Goal: Task Accomplishment & Management: Manage account settings

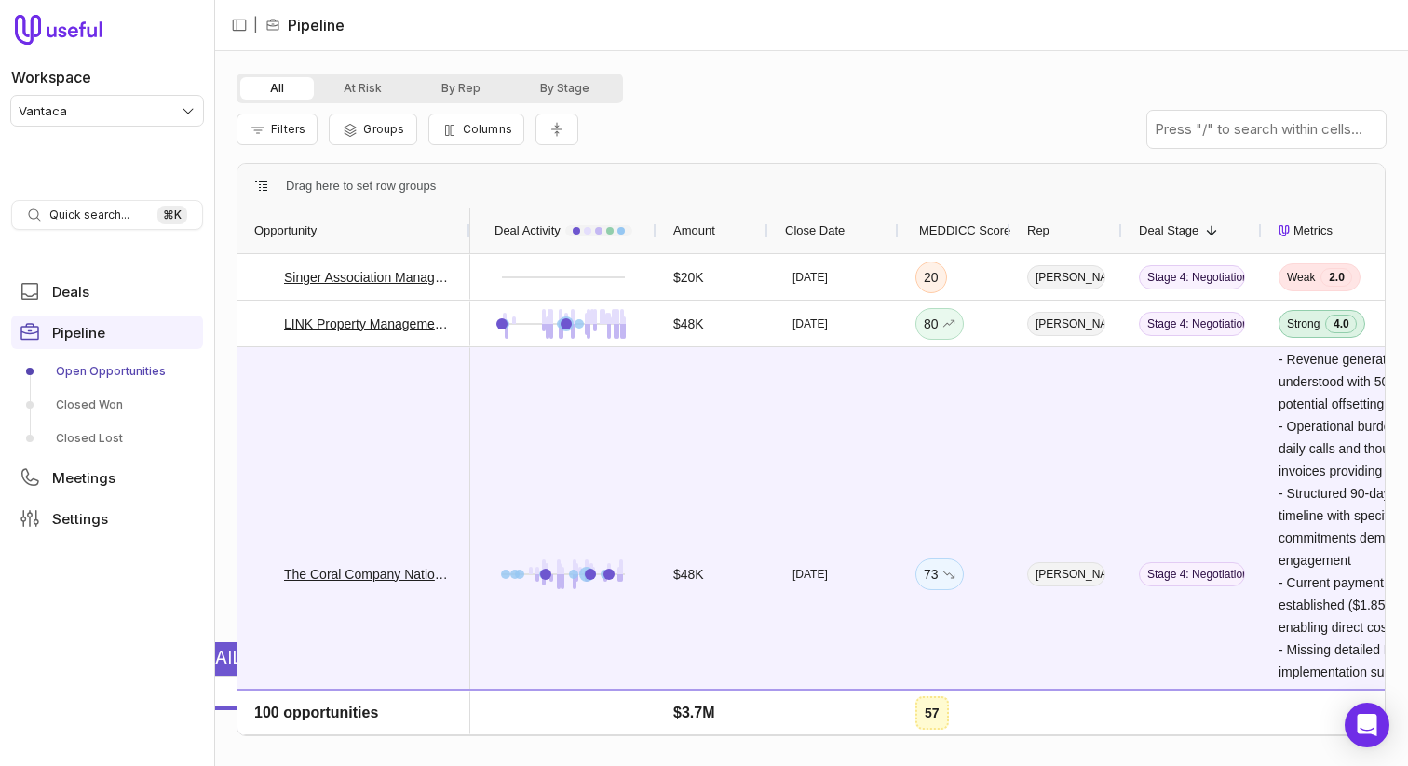
click at [661, 52] on div "All At Risk By Rep By Stage Filters Groups Columns - Prospect articulates speci…" at bounding box center [811, 408] width 1194 height 715
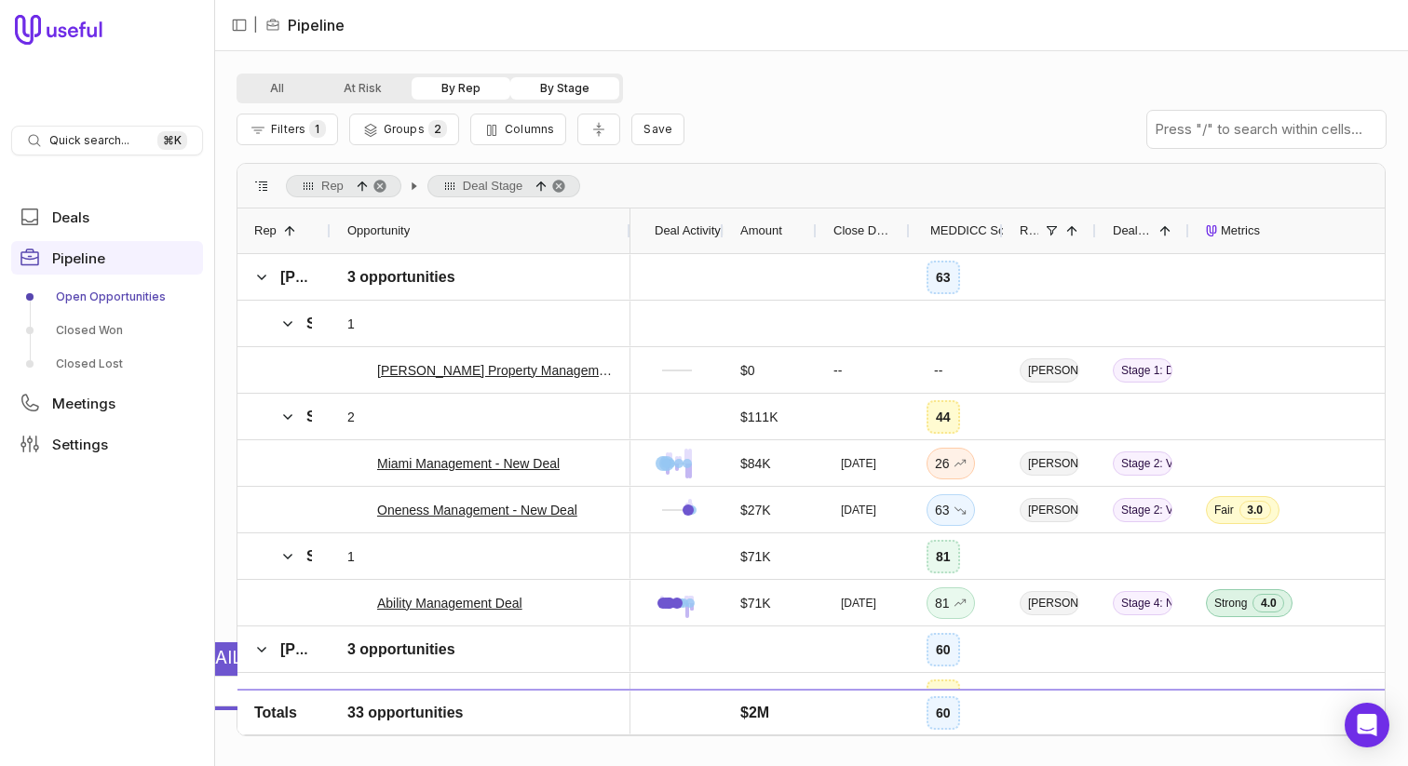
drag, startPoint x: 420, startPoint y: 228, endPoint x: 623, endPoint y: 207, distance: 204.2
click at [623, 207] on div "Rep Deal Stage Drag here to set column labels Rep 1 Opportunity Deal Activity A…" at bounding box center [811, 450] width 1149 height 574
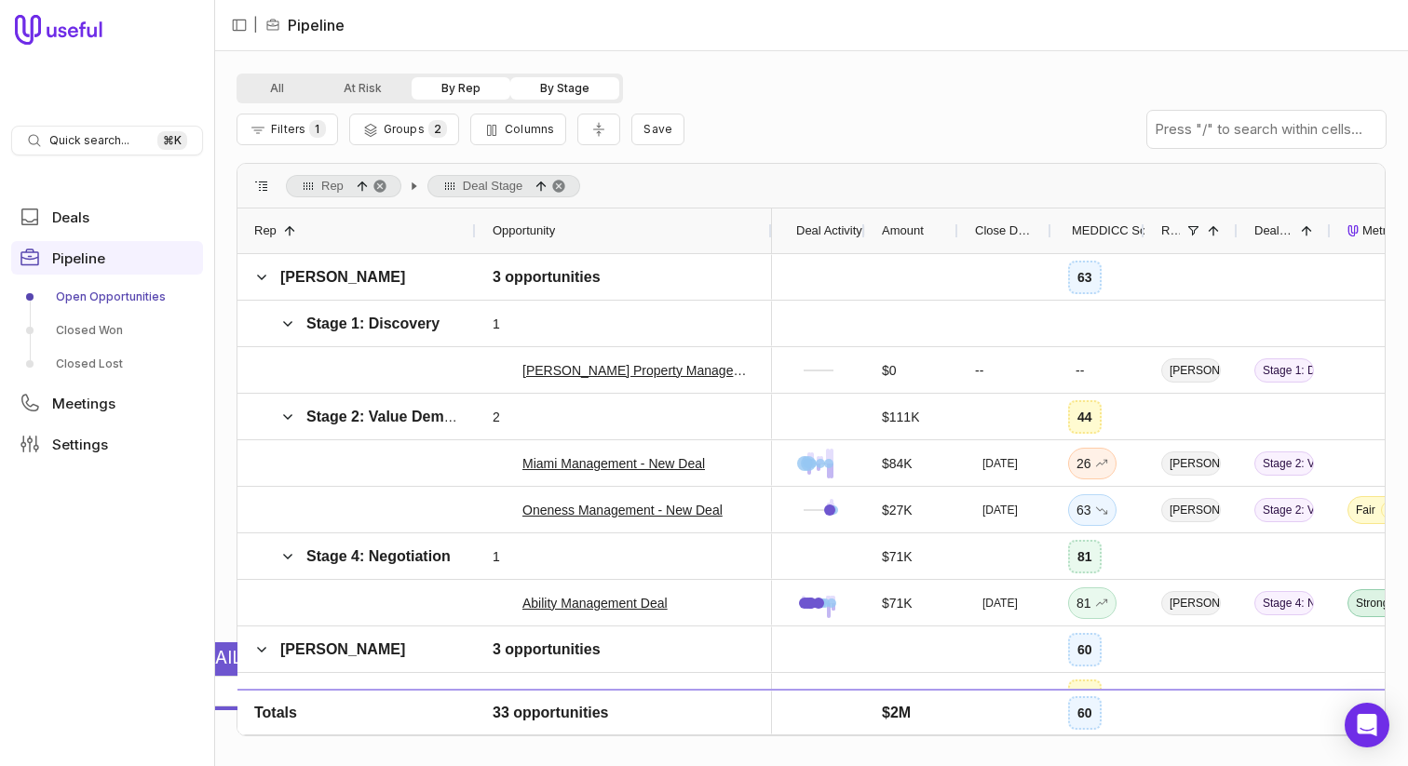
drag, startPoint x: 326, startPoint y: 227, endPoint x: 471, endPoint y: 223, distance: 145.4
click at [471, 223] on div at bounding box center [474, 231] width 7 height 45
click at [298, 139] on button "Filters 1" at bounding box center [288, 130] width 102 height 32
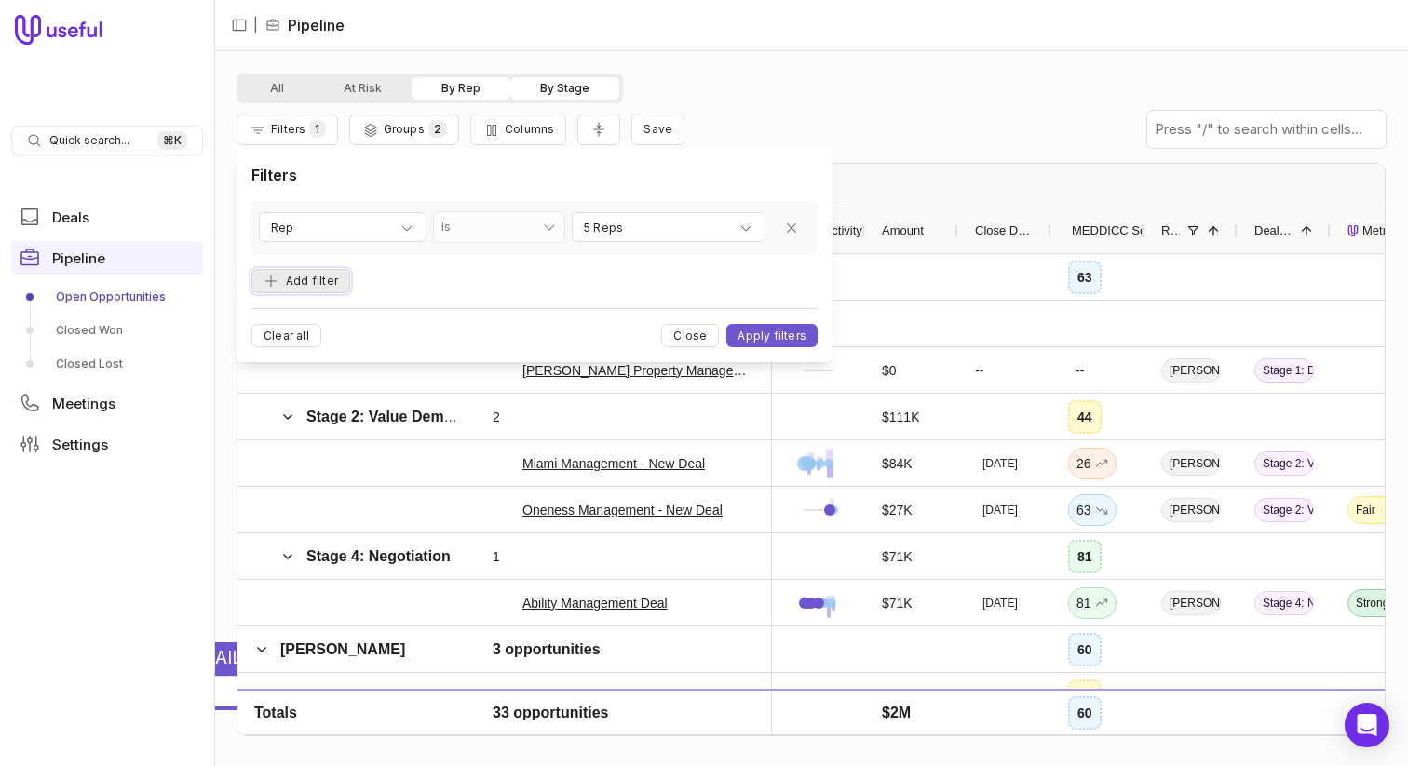
click at [310, 283] on button "Add filter" at bounding box center [300, 281] width 99 height 25
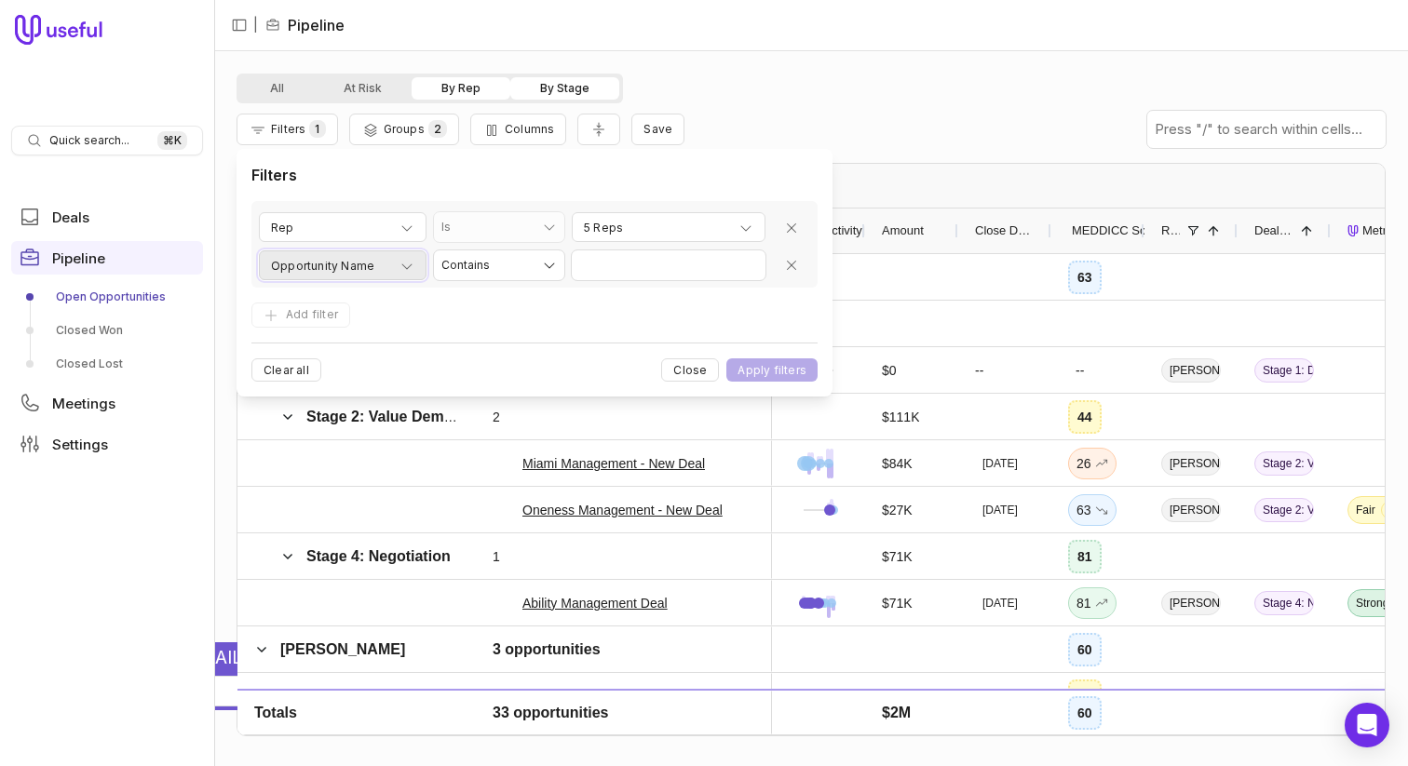
click at [323, 265] on span "Opportunity Name" at bounding box center [322, 266] width 103 height 22
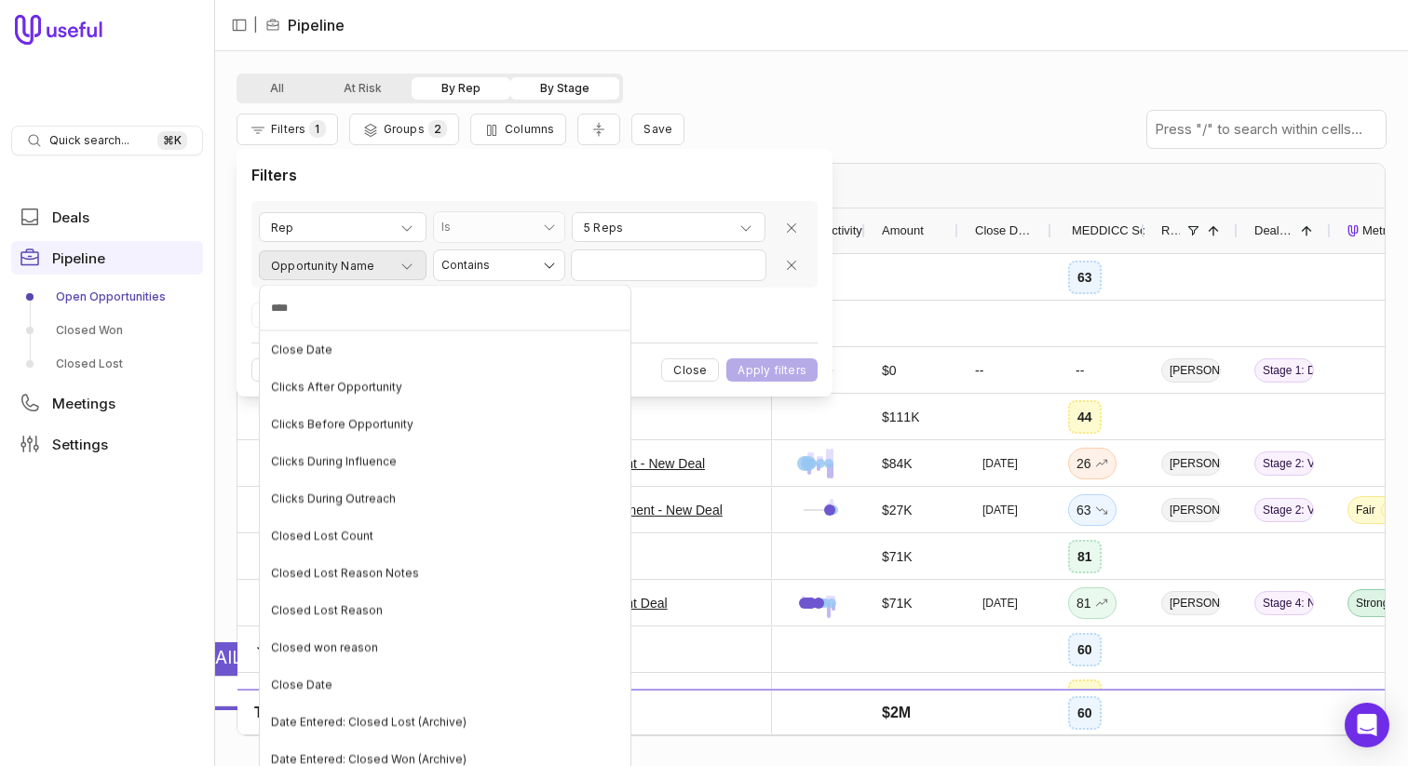
type input "*****"
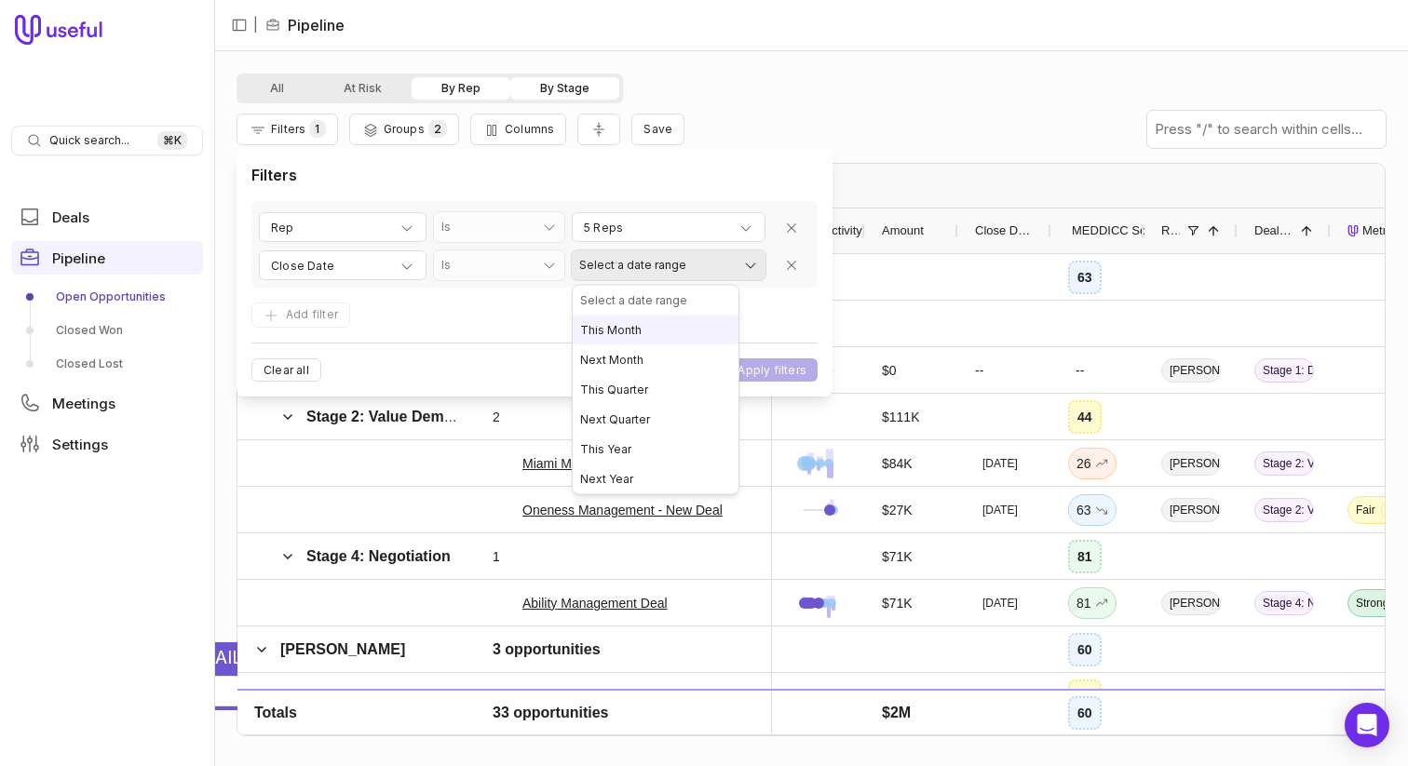
click at [666, 255] on html "Quick search... ⌘ K Deals Pipeline Open Opportunities Closed Won Closed Lost Me…" at bounding box center [704, 383] width 1408 height 766
select select "**********"
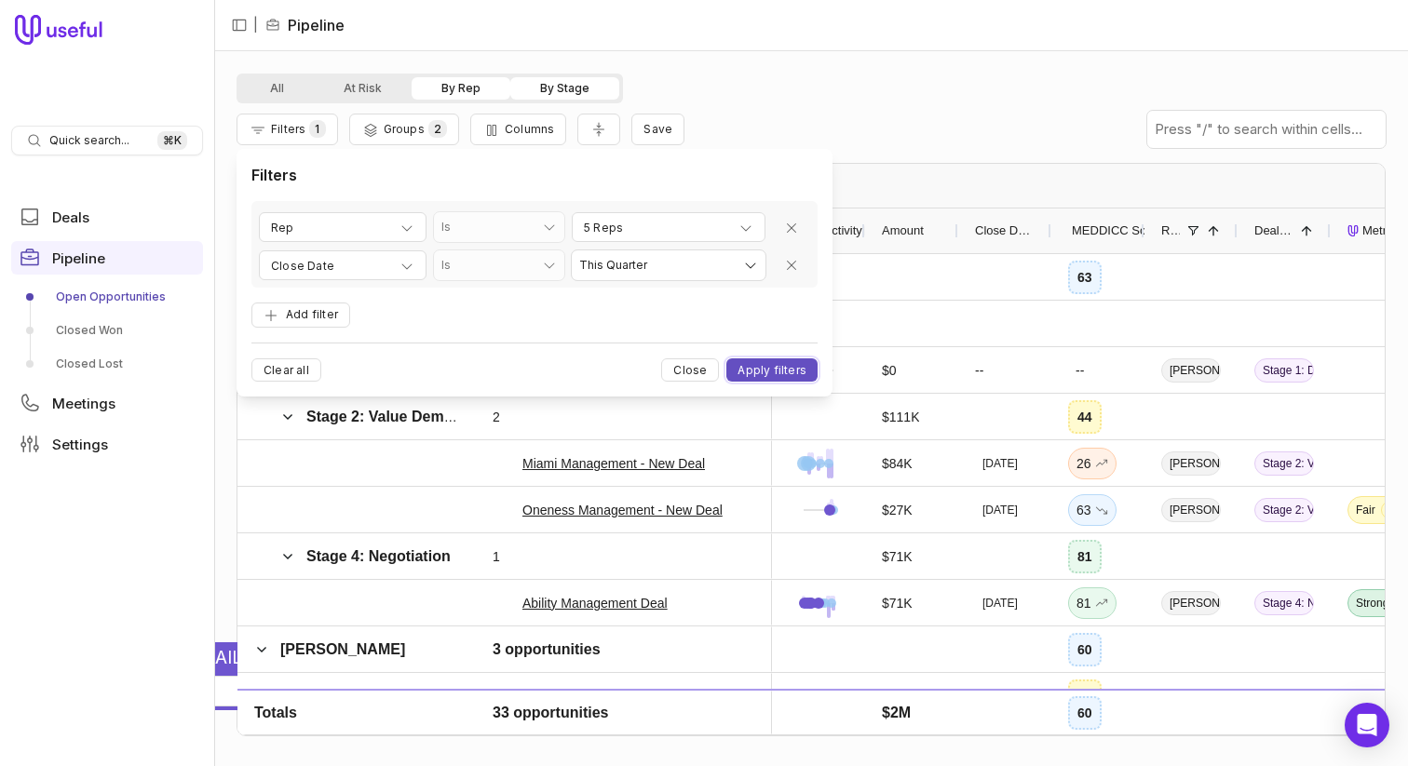
click at [792, 361] on button "Apply filters" at bounding box center [771, 370] width 91 height 23
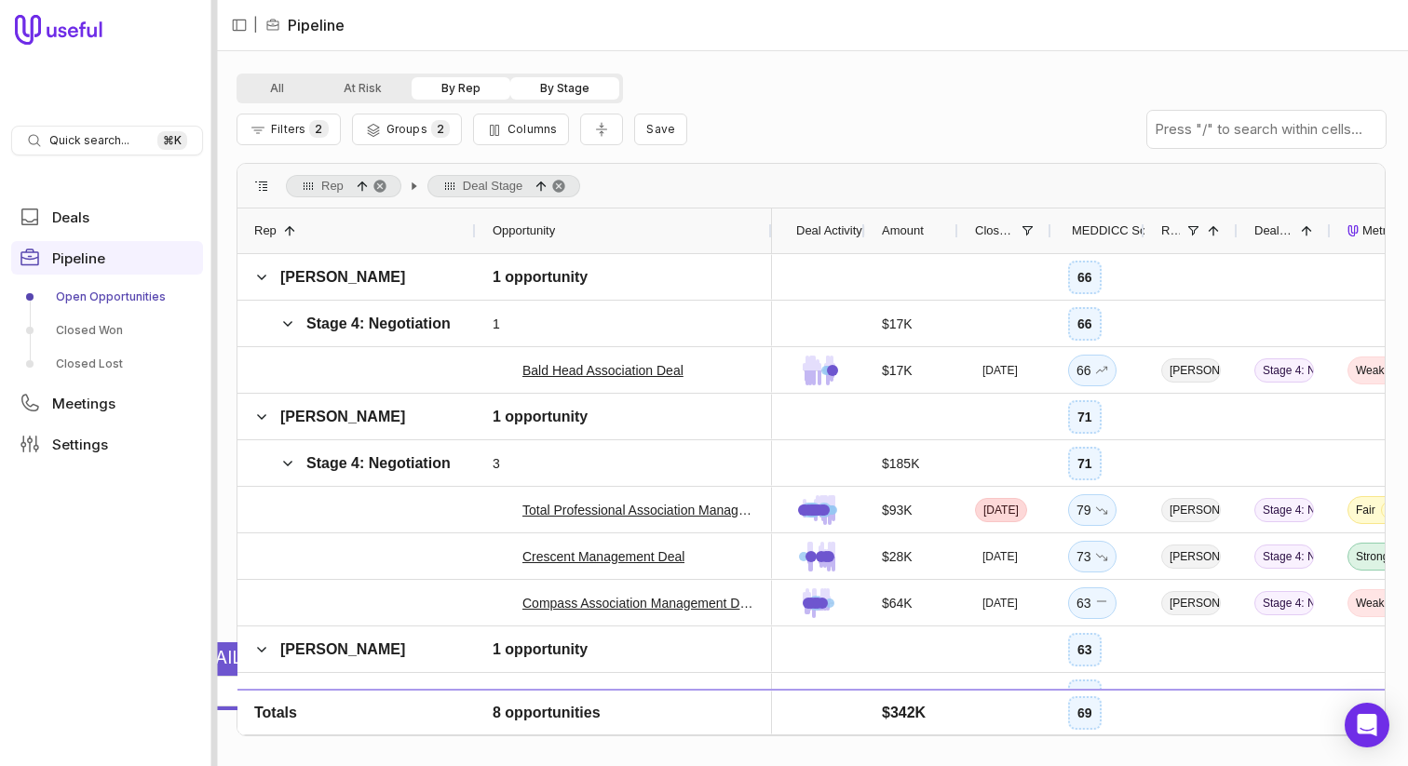
click at [214, 106] on div at bounding box center [214, 383] width 7 height 766
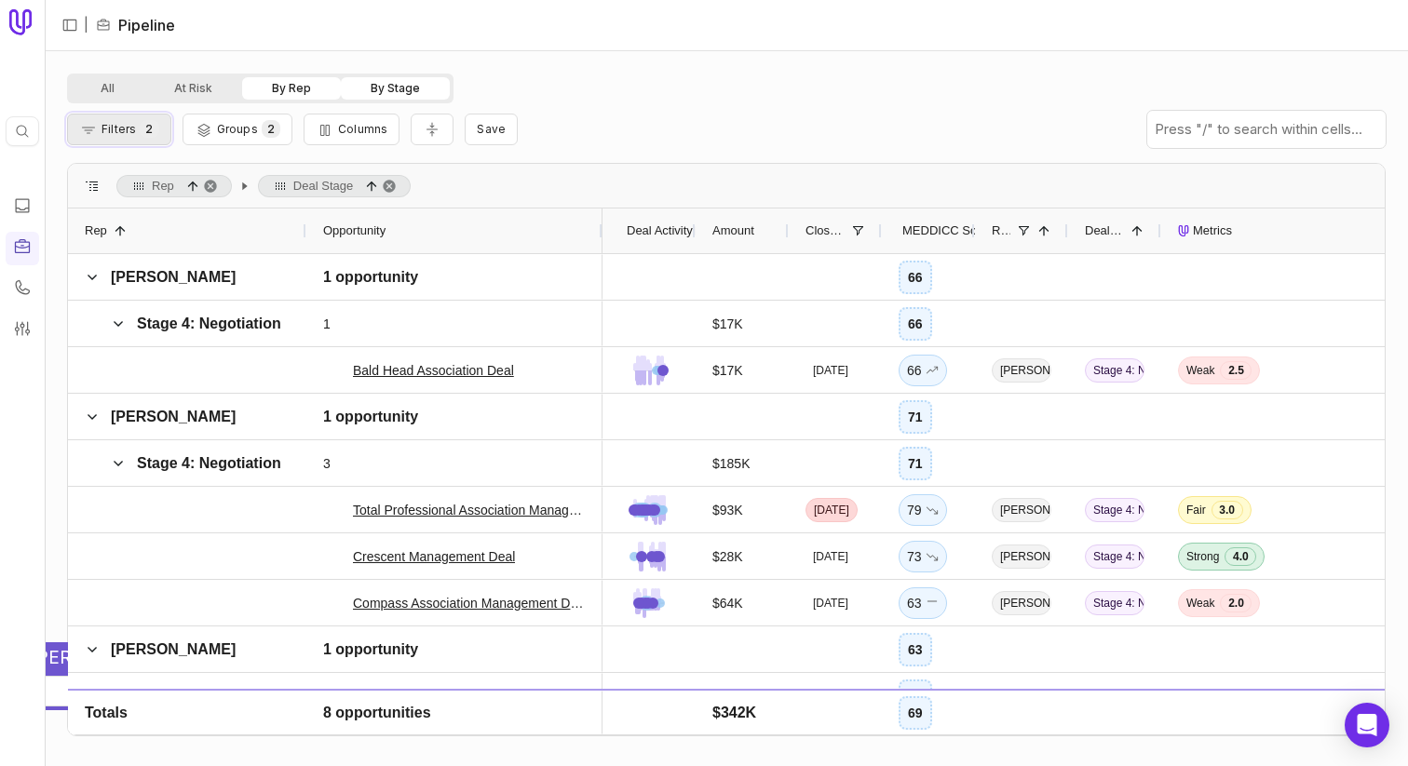
click at [142, 125] on span "2" at bounding box center [149, 129] width 19 height 18
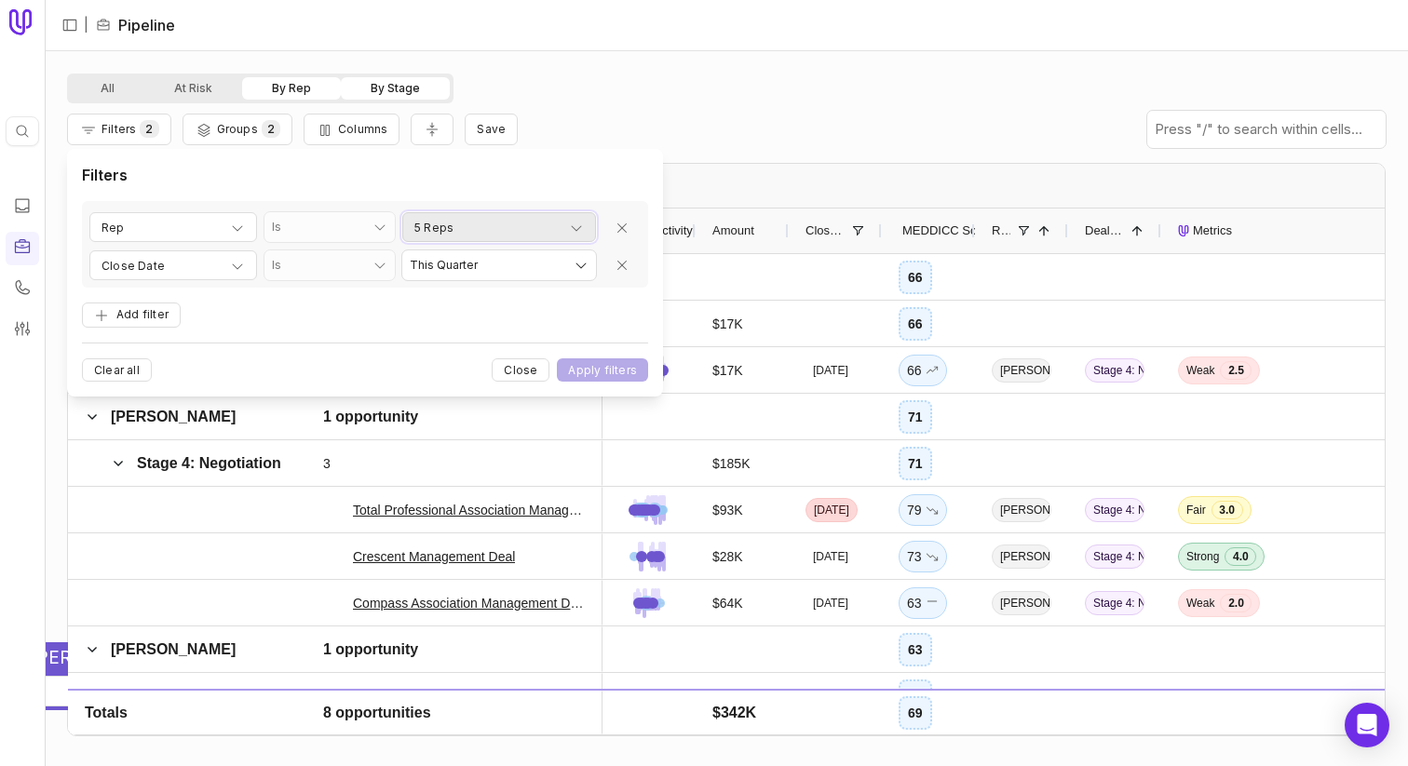
click at [546, 239] on button "5 Reps" at bounding box center [499, 227] width 194 height 30
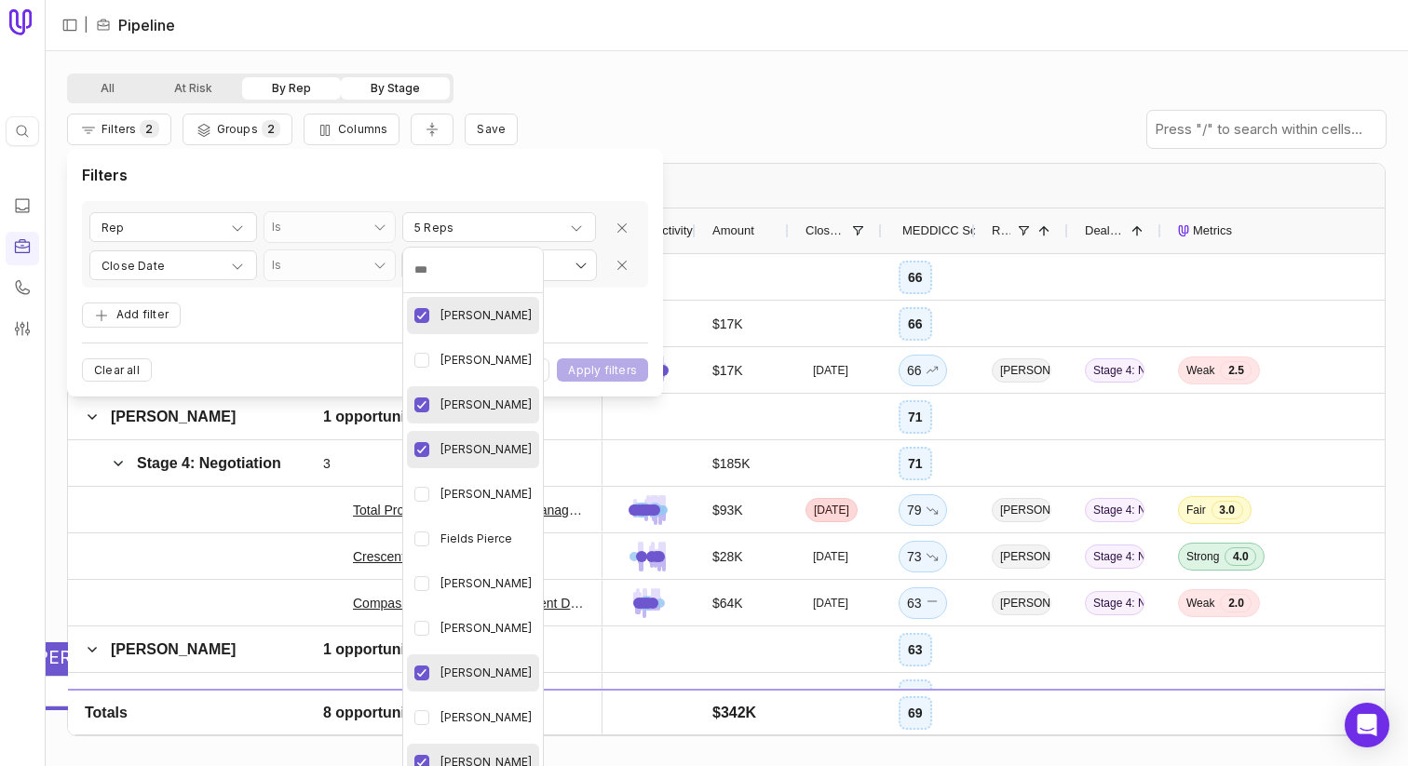
click at [622, 182] on html "Quick search... ⌘ K | Pipeline All At Risk By Rep By Stage Filters 2 Groups 2 C…" at bounding box center [704, 383] width 1408 height 766
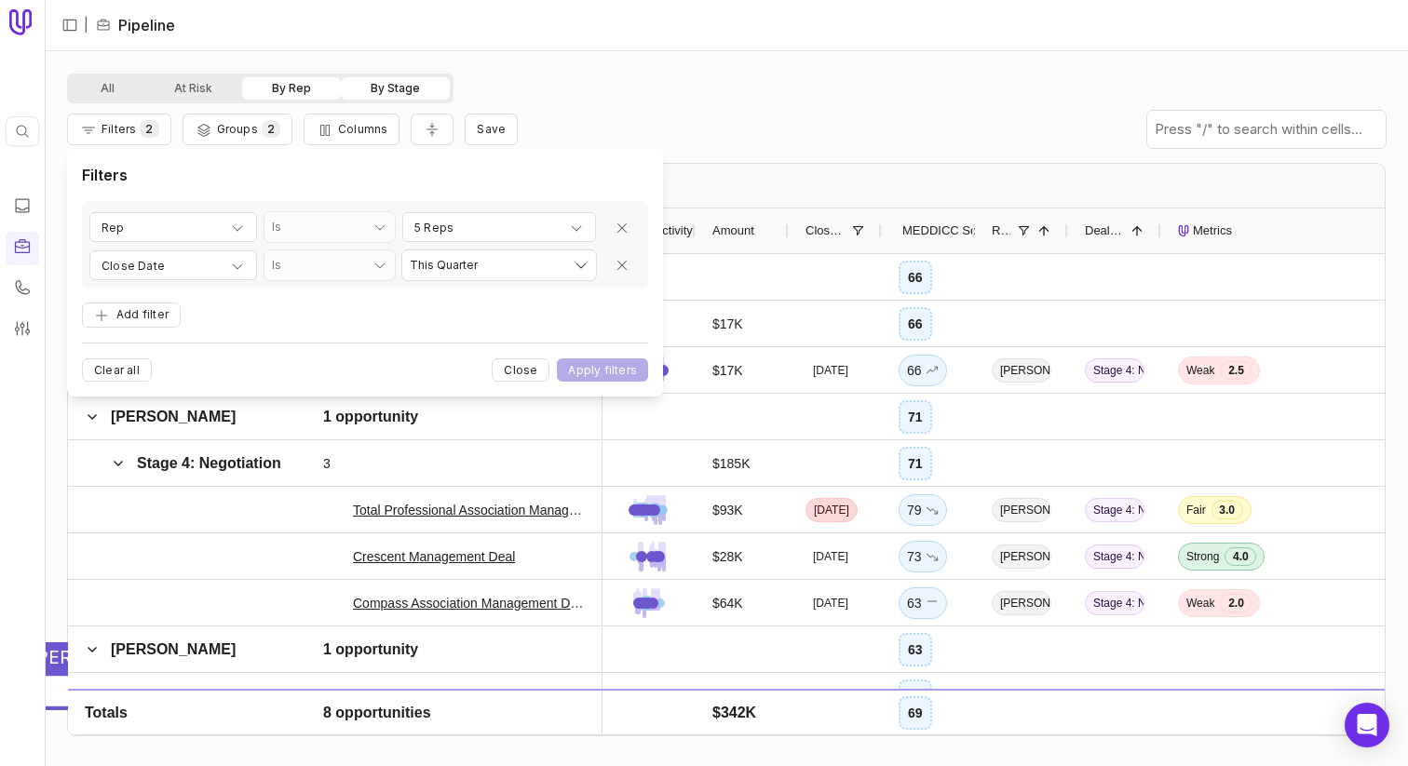
click at [622, 151] on div "**********" at bounding box center [365, 273] width 596 height 248
click at [622, 105] on div "Filters 2 Groups 2 Columns Save" at bounding box center [726, 129] width 1319 height 52
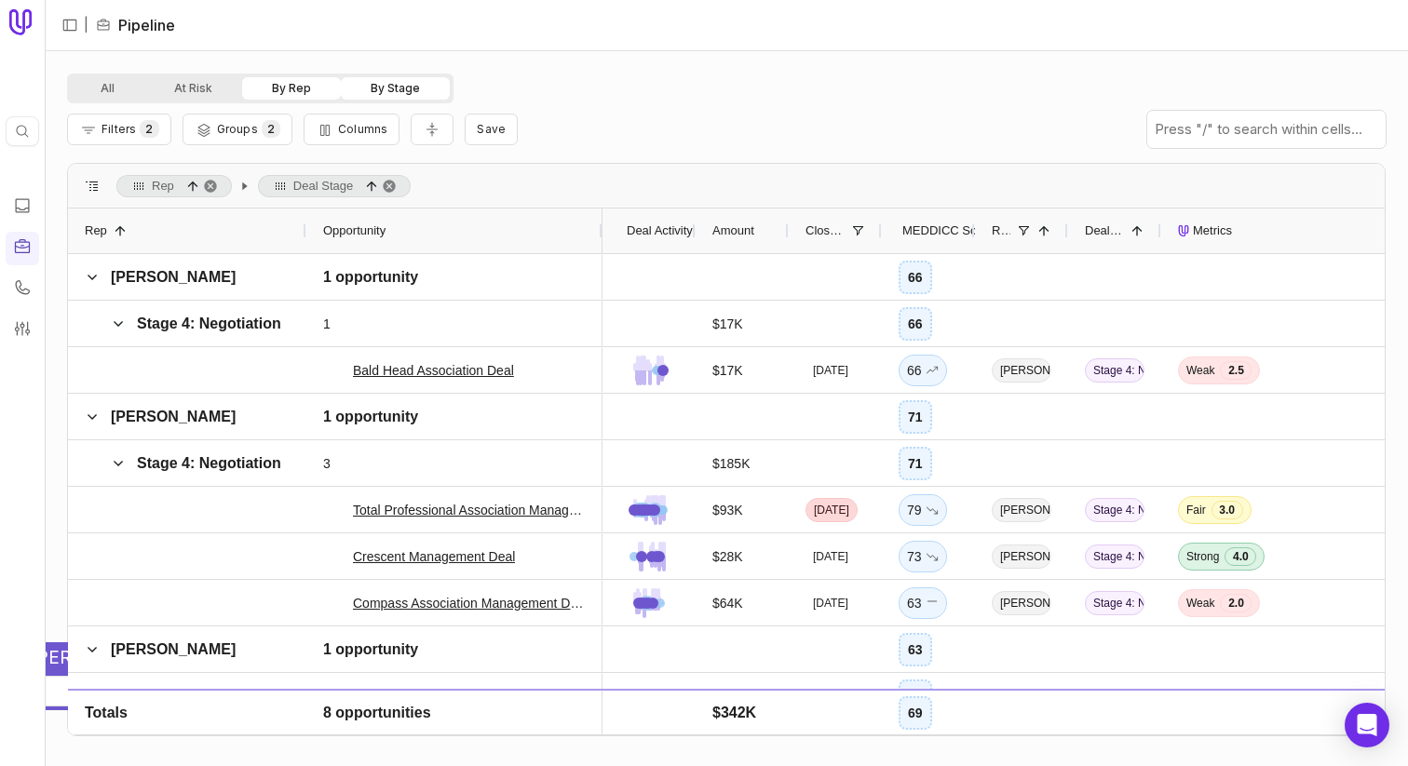
click at [536, 89] on div "All At Risk By Rep By Stage" at bounding box center [726, 89] width 1319 height 30
click at [488, 126] on span "Save" at bounding box center [491, 129] width 29 height 14
type input "**********"
click at [685, 243] on button "Save" at bounding box center [686, 249] width 51 height 23
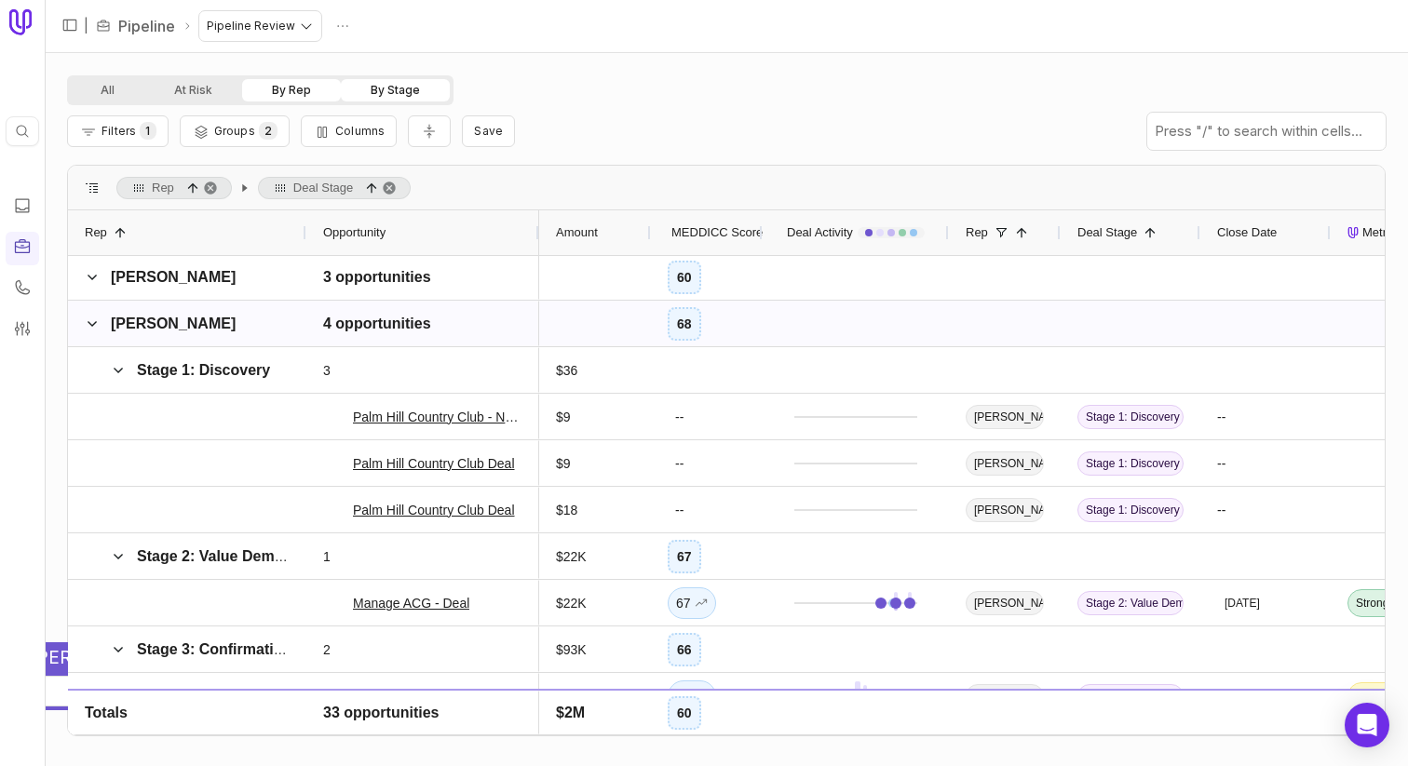
scroll to position [785, 0]
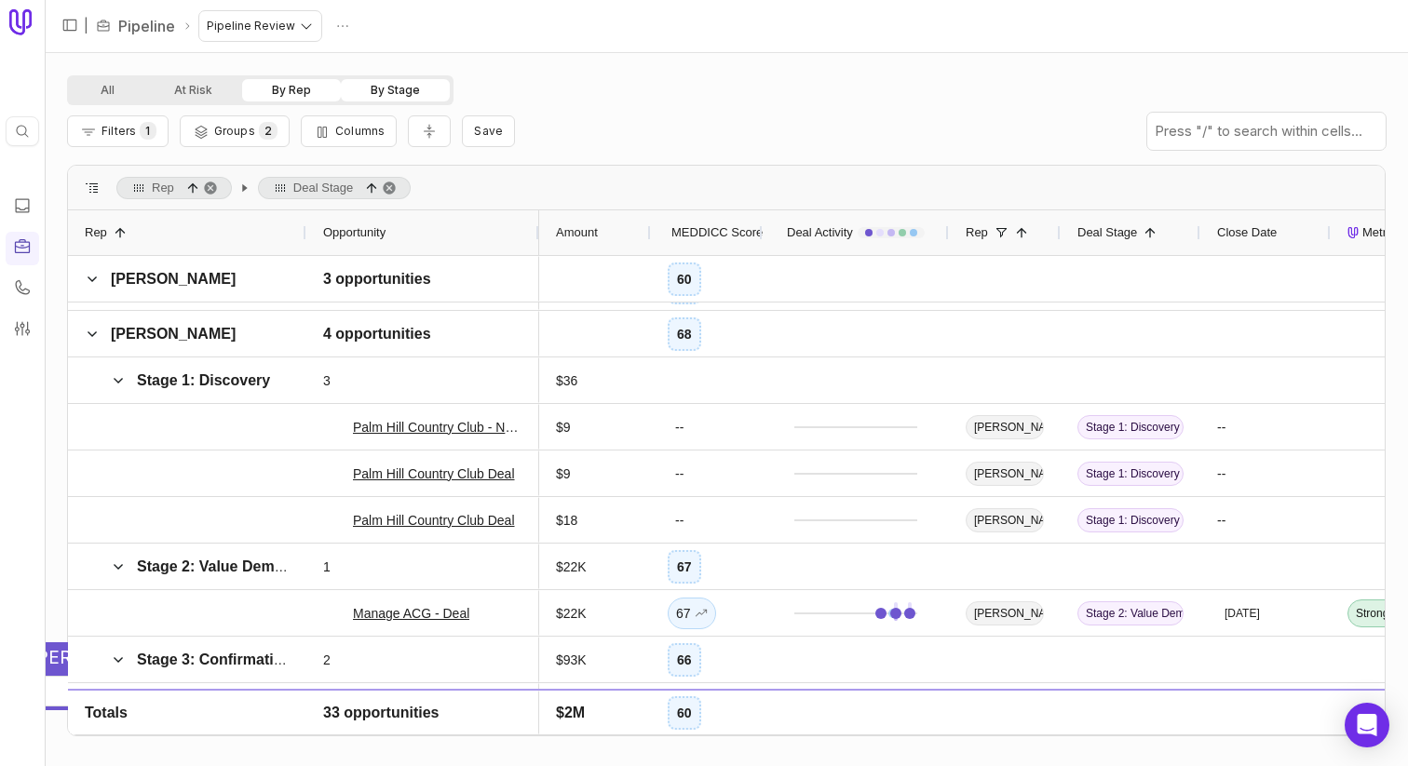
click at [303, 185] on span "Deal Stage" at bounding box center [323, 188] width 60 height 22
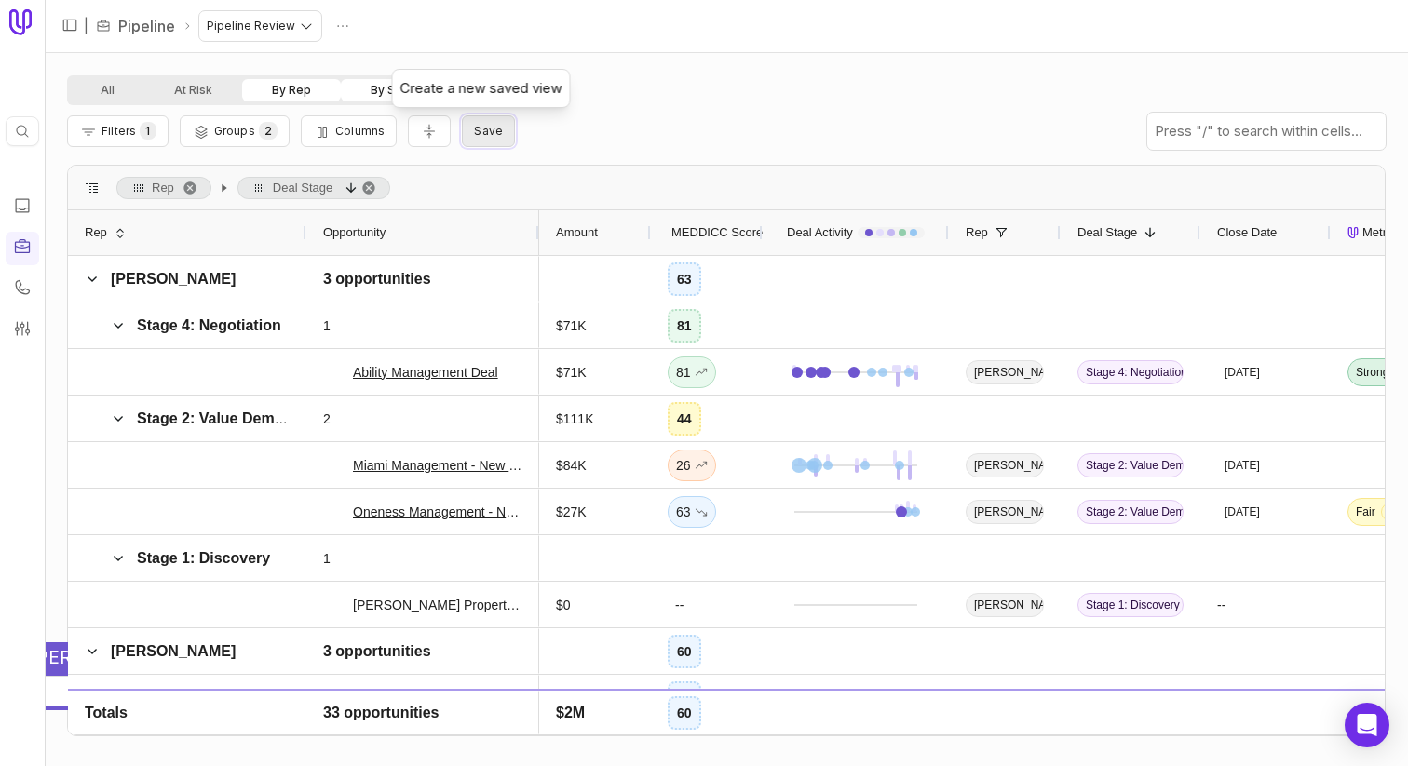
click at [468, 121] on button "Save" at bounding box center [488, 131] width 53 height 32
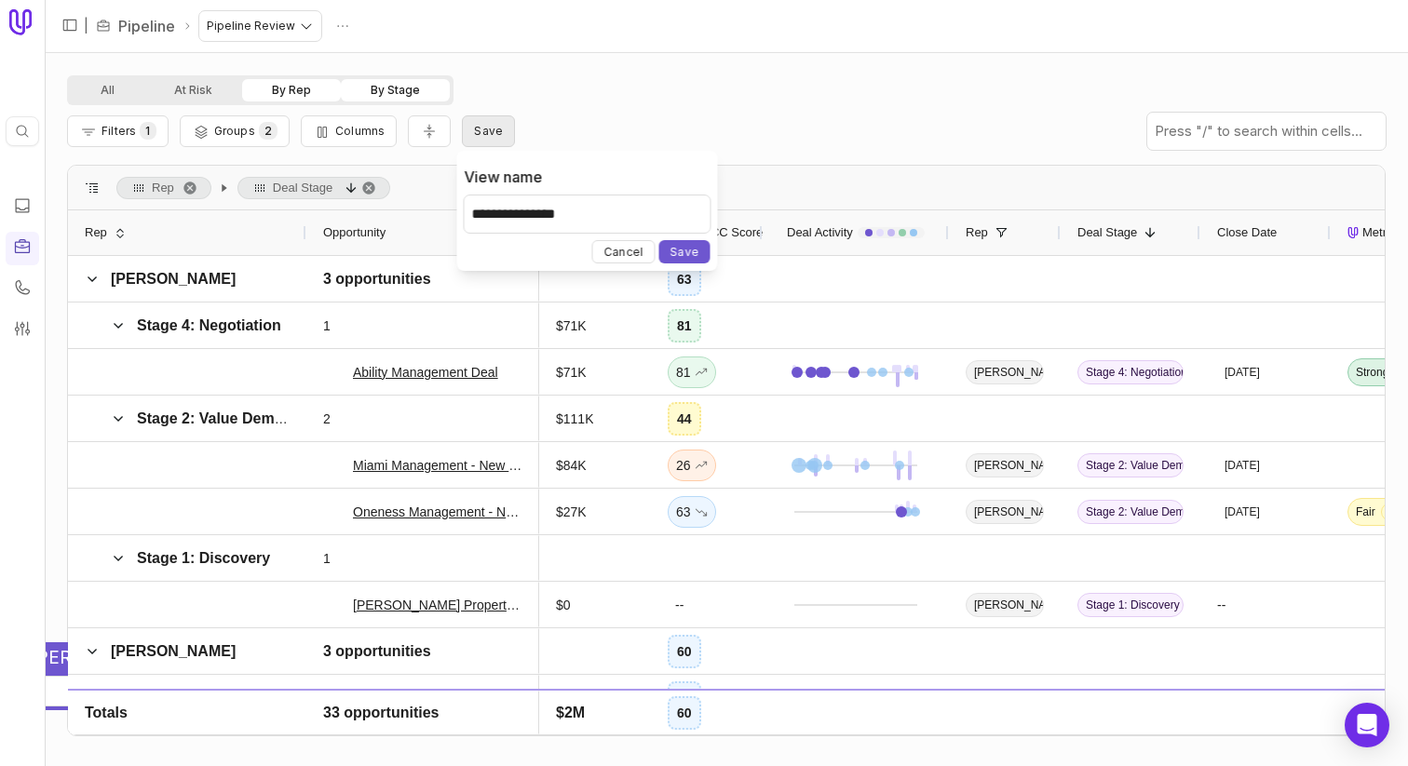
type input "**********"
click at [659, 240] on button "Save" at bounding box center [684, 251] width 51 height 23
click at [492, 133] on span "Save" at bounding box center [488, 131] width 29 height 14
type input "**********"
click at [707, 248] on button "Save" at bounding box center [684, 251] width 51 height 23
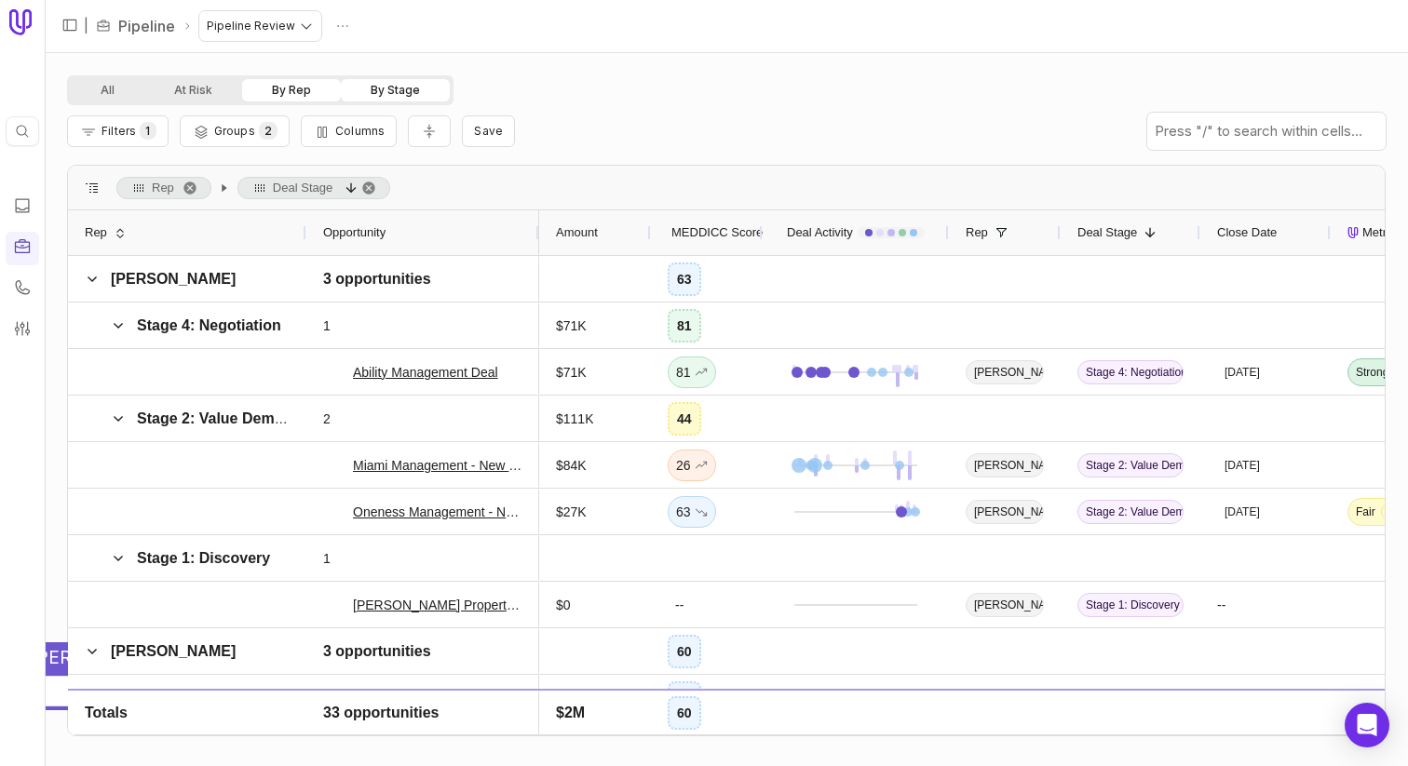
click at [758, 141] on div "Filters 1 Groups 2 Columns Save" at bounding box center [726, 131] width 1319 height 52
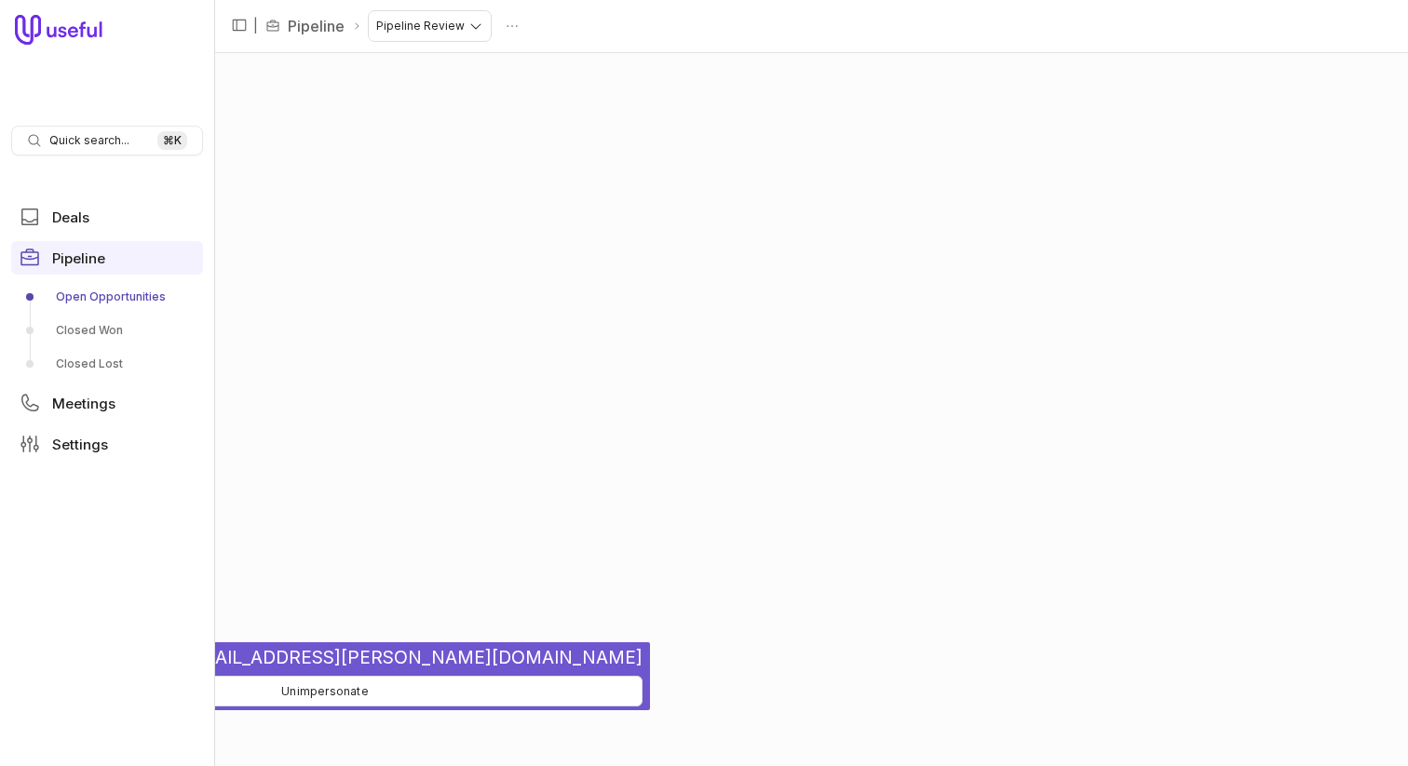
click at [94, 292] on link "Open Opportunities" at bounding box center [107, 297] width 192 height 30
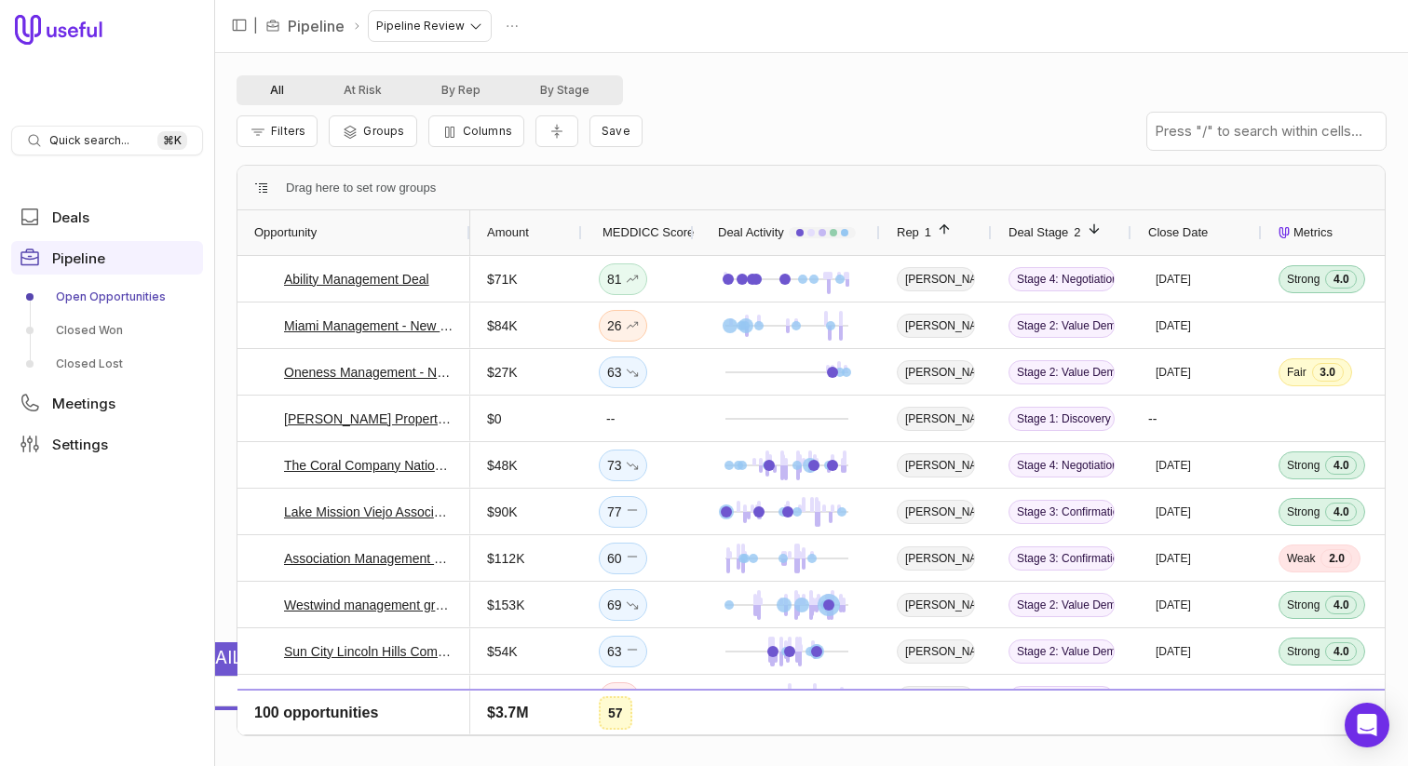
click at [276, 84] on button "All" at bounding box center [277, 90] width 74 height 22
click at [459, 14] on html "Quick search... ⌘ K Deals Pipeline Open Opportunities Closed Won Closed Lost Me…" at bounding box center [704, 383] width 1408 height 766
click at [88, 210] on html "Quick search... ⌘ K Deals Pipeline Open Opportunities Closed Won Closed Lost Me…" at bounding box center [704, 383] width 1408 height 766
click at [96, 296] on link "Open Opportunities" at bounding box center [107, 297] width 192 height 30
click at [499, 22] on html "Quick search... ⌘ K Deals Pipeline Open Opportunities Closed Won Closed Lost Me…" at bounding box center [704, 383] width 1408 height 766
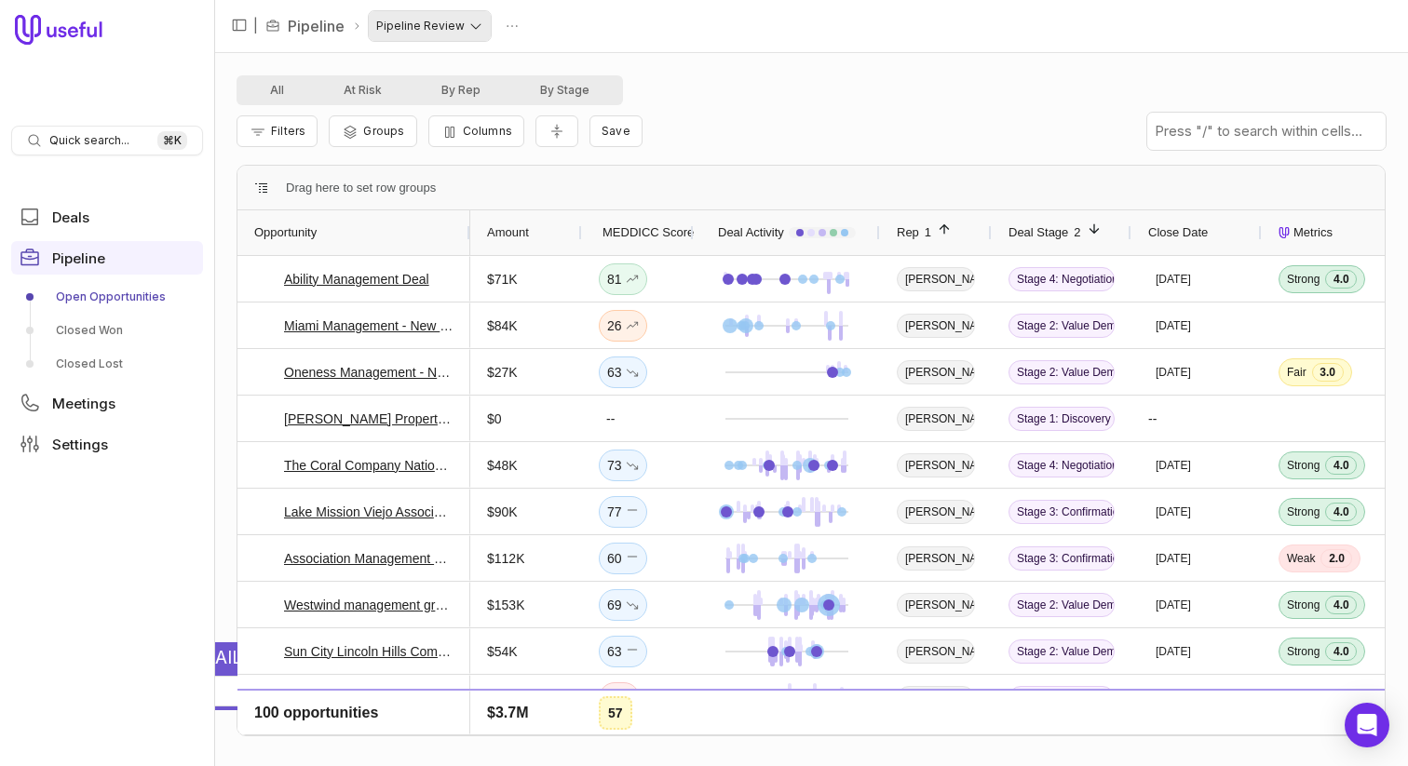
click at [450, 24] on html "Quick search... ⌘ K Deals Pipeline Open Opportunities Closed Won Closed Lost Me…" at bounding box center [704, 383] width 1408 height 766
click at [618, 24] on html "Quick search... ⌘ K Deals Pipeline Open Opportunities Closed Won Closed Lost Me…" at bounding box center [704, 383] width 1408 height 766
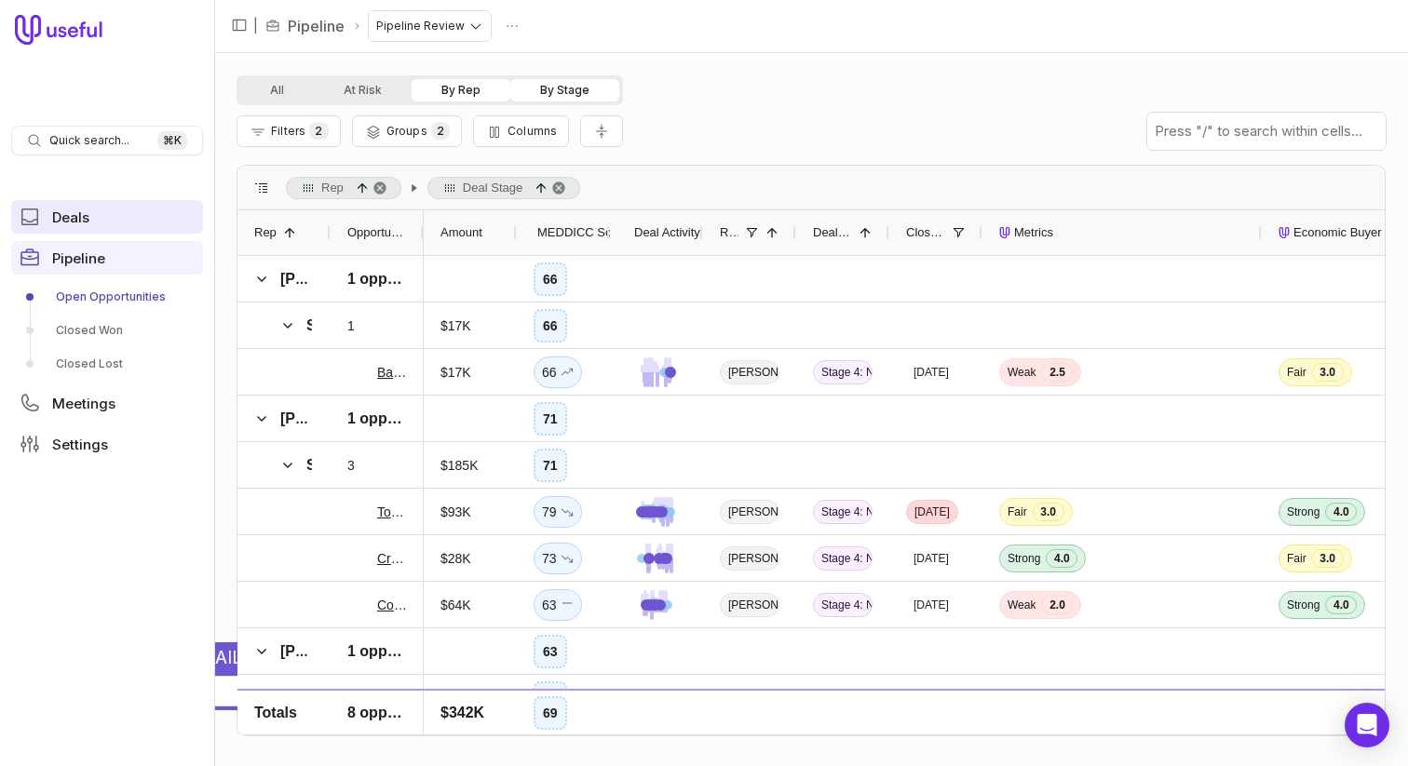
click at [88, 202] on link "Deals" at bounding box center [107, 217] width 192 height 34
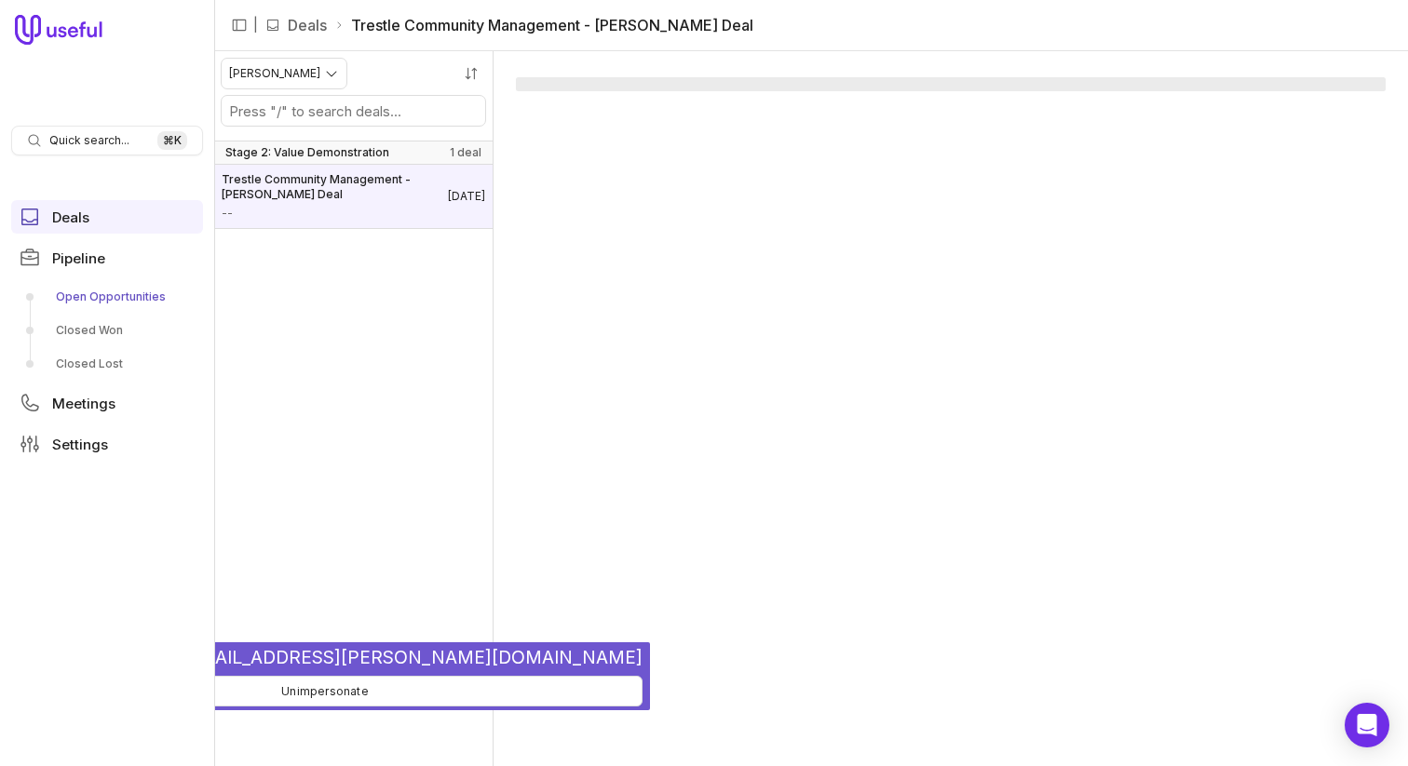
click at [110, 299] on link "Open Opportunities" at bounding box center [107, 297] width 192 height 30
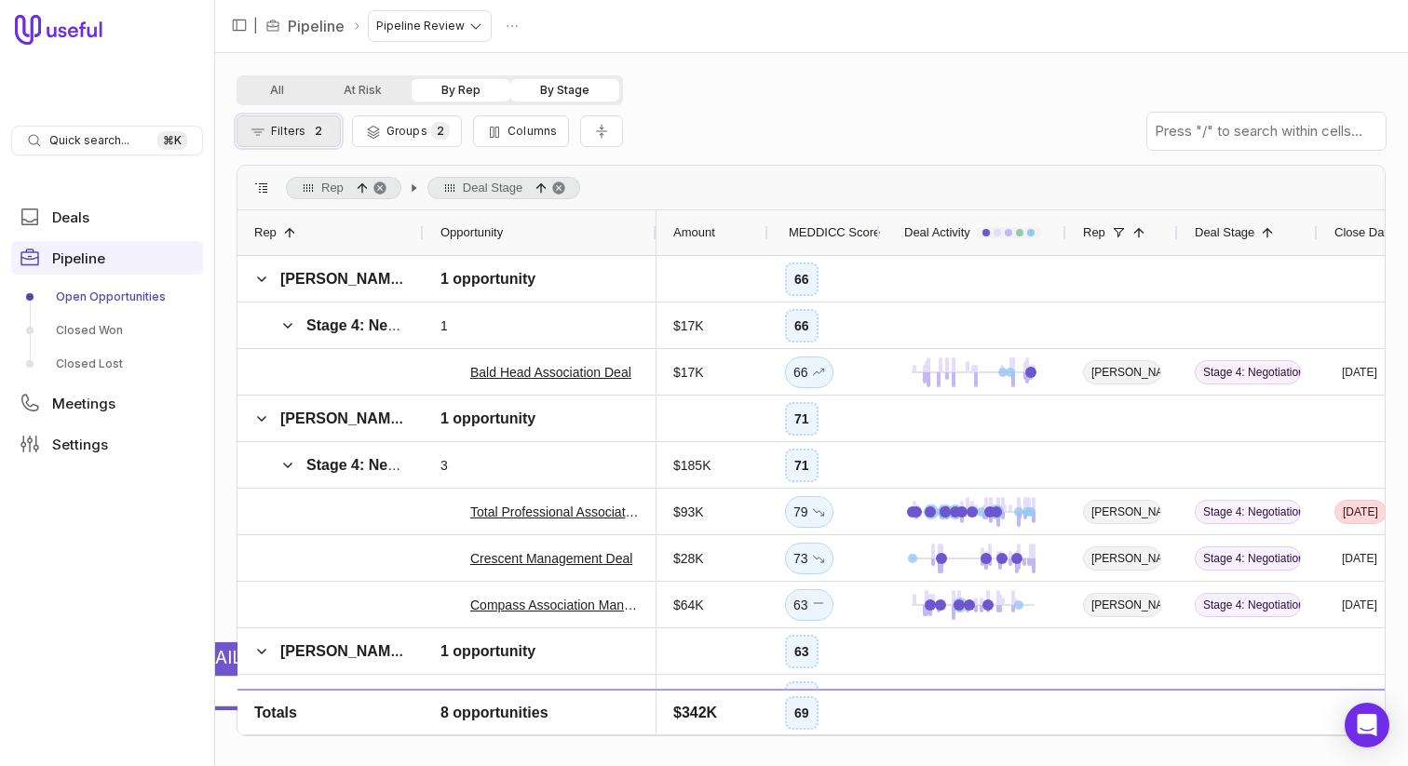
click at [317, 129] on span "2" at bounding box center [318, 131] width 19 height 18
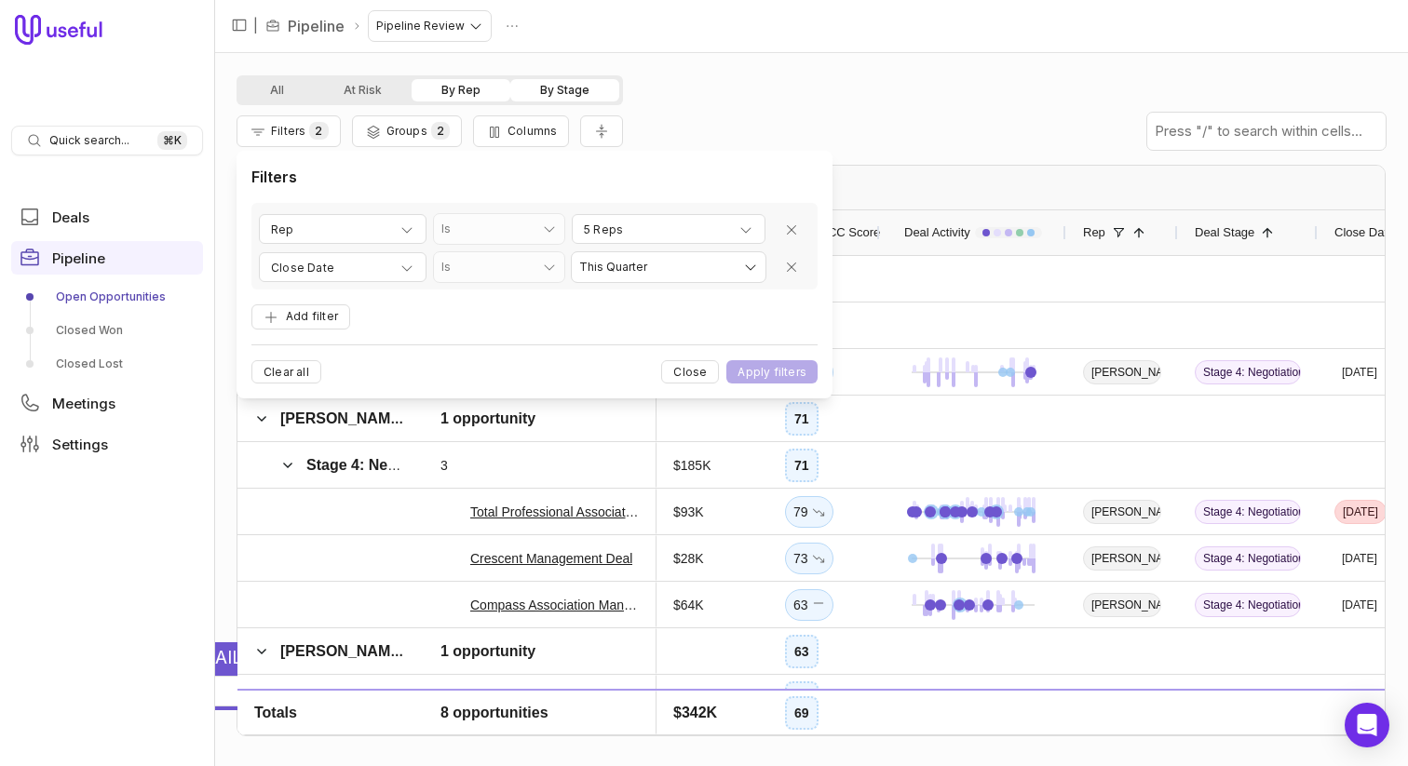
click at [712, 293] on form "**********" at bounding box center [534, 266] width 566 height 127
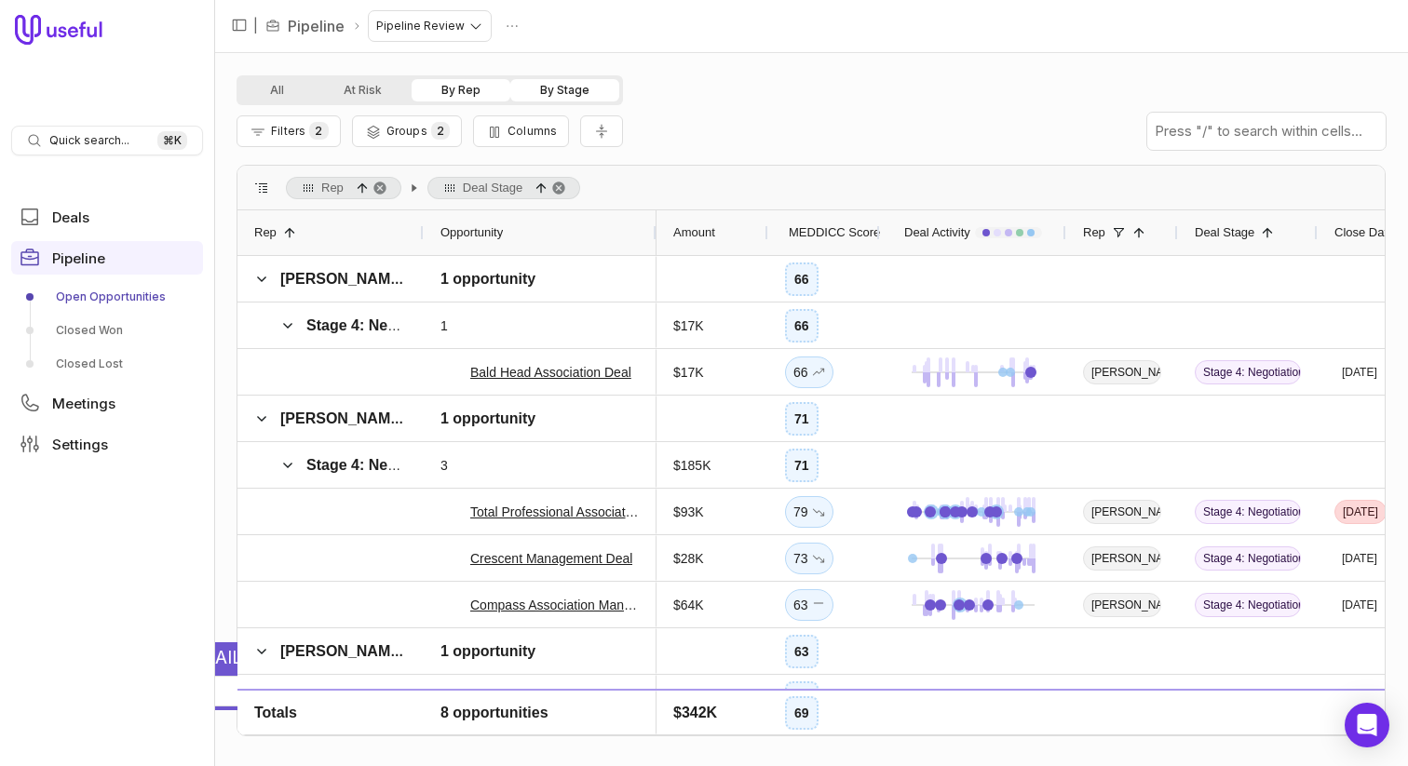
click at [728, 91] on div "All At Risk By Rep By Stage" at bounding box center [811, 90] width 1149 height 30
click at [303, 129] on span "Filters" at bounding box center [288, 131] width 34 height 14
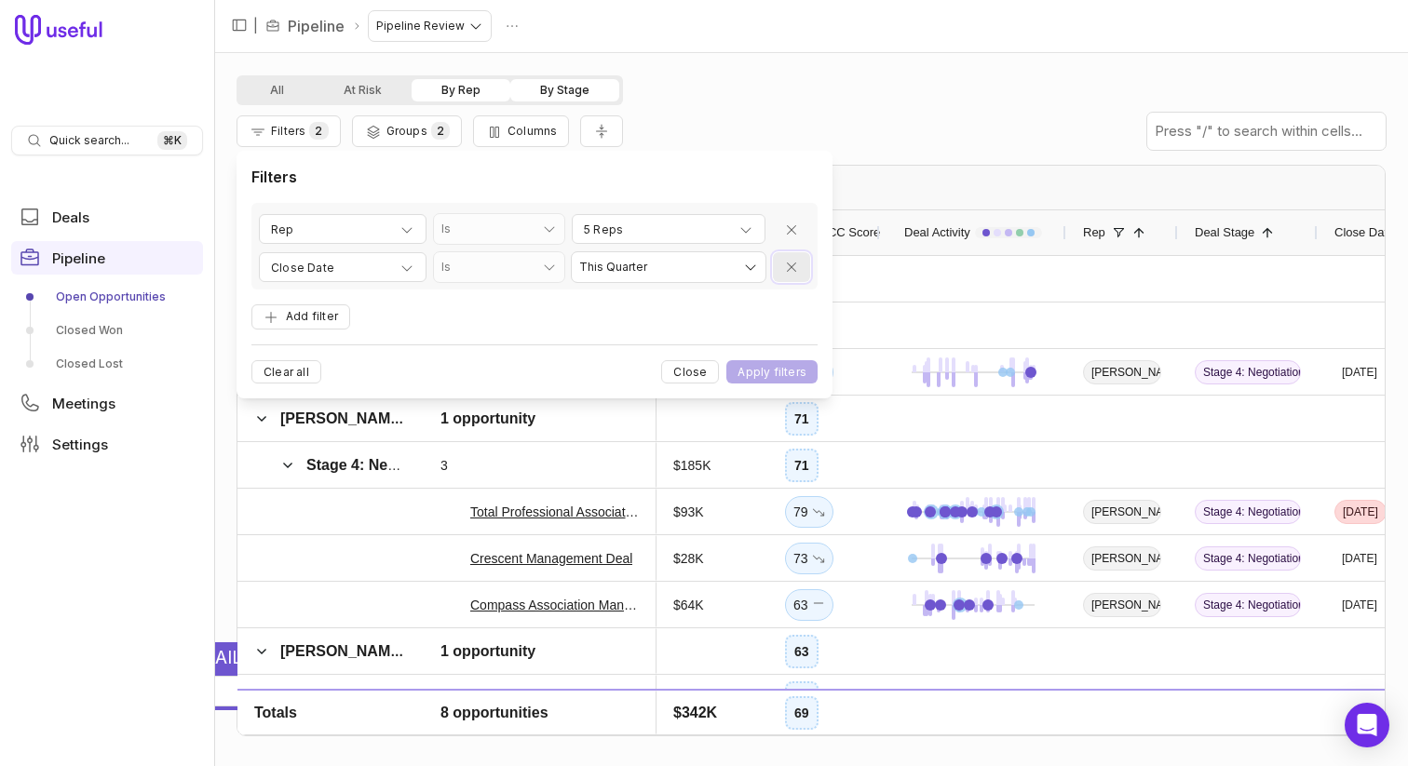
click at [788, 268] on icon "Remove filter" at bounding box center [791, 267] width 15 height 15
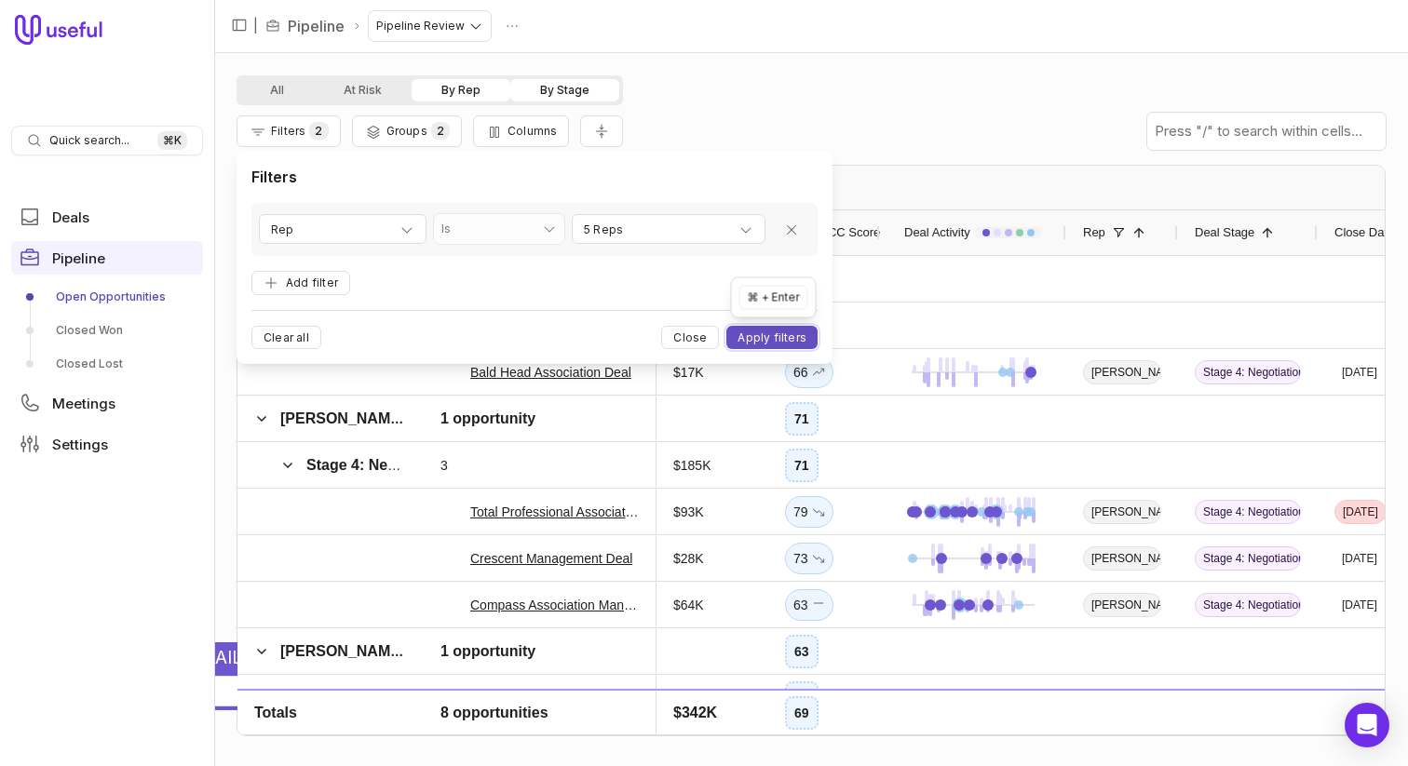
click at [758, 333] on button "Apply filters" at bounding box center [771, 337] width 91 height 23
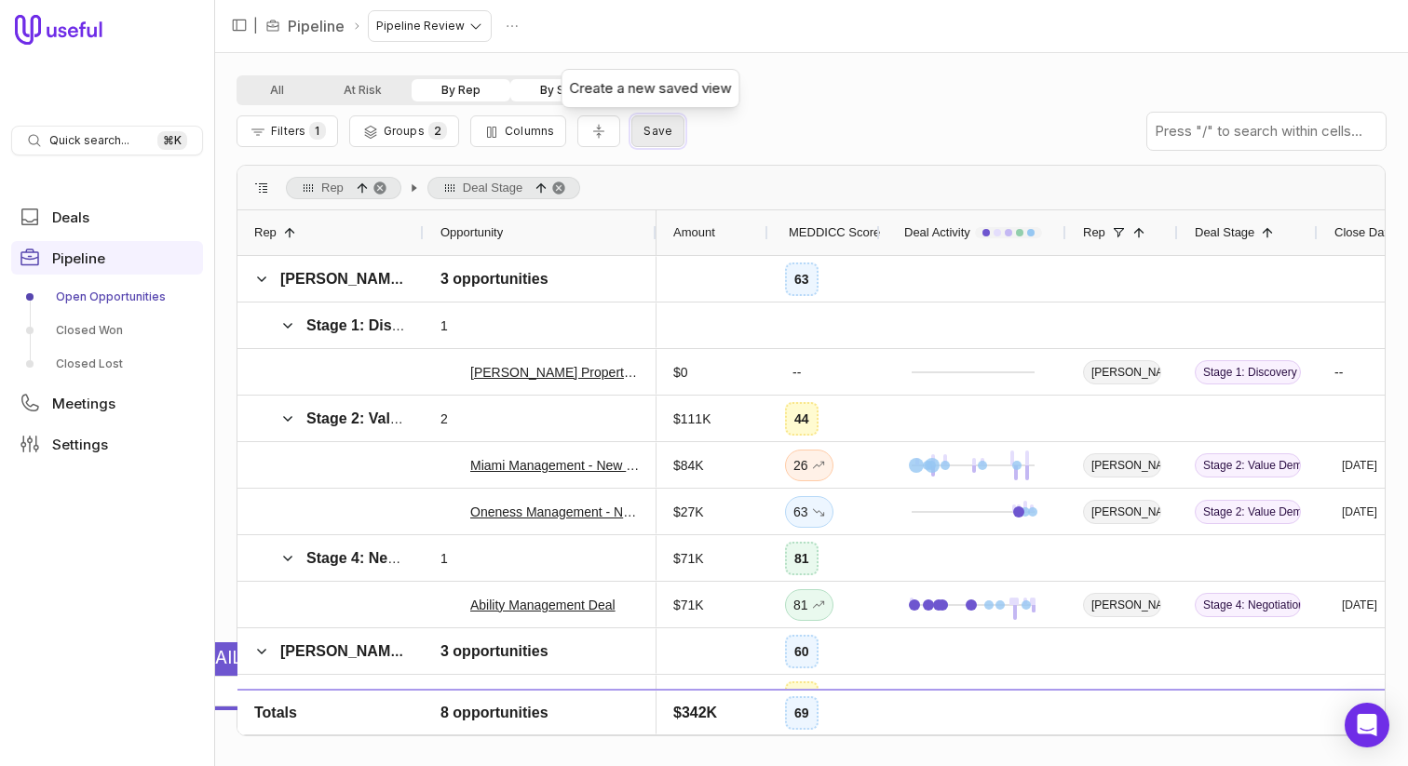
click at [644, 132] on span "Save" at bounding box center [658, 131] width 29 height 14
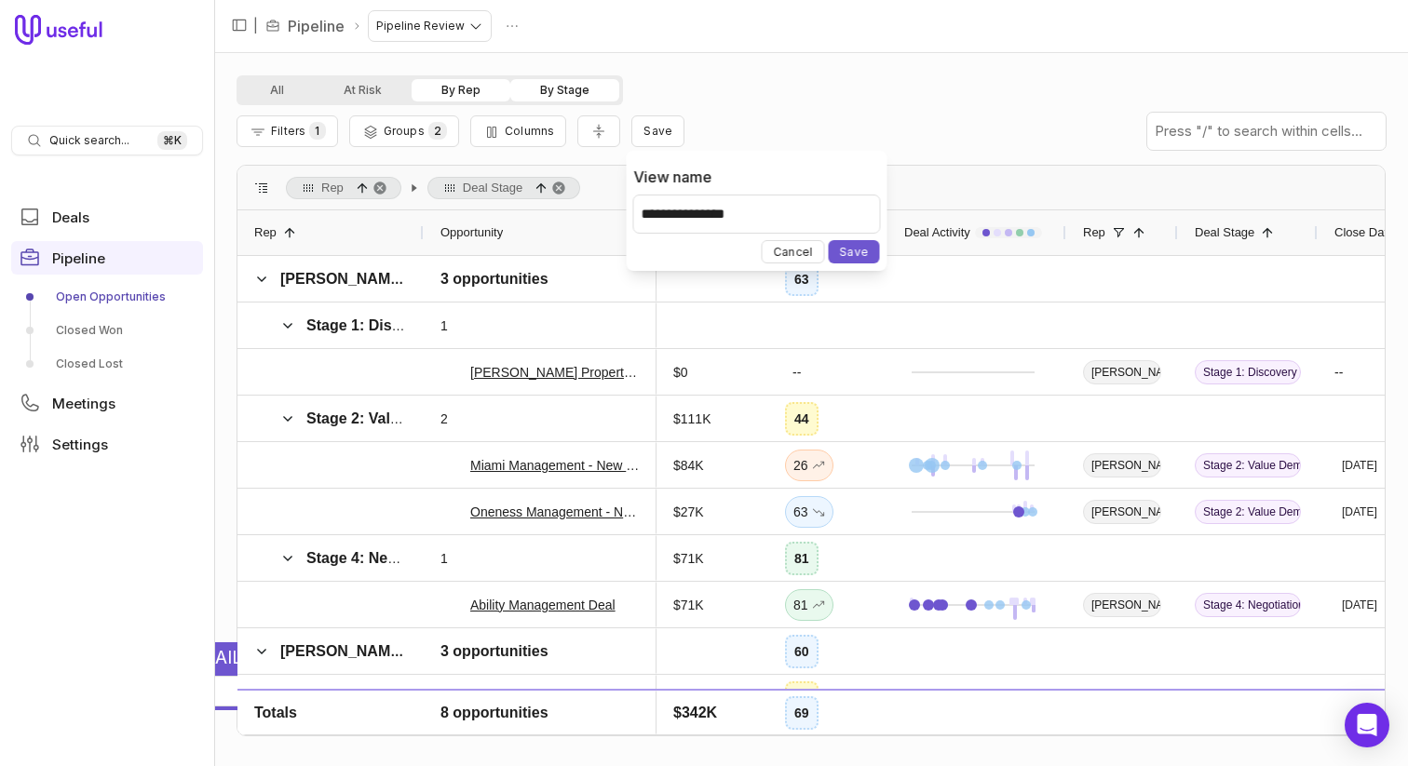
type input "**********"
click at [672, 245] on form "**********" at bounding box center [757, 207] width 246 height 113
click at [861, 252] on button "Save" at bounding box center [854, 251] width 51 height 23
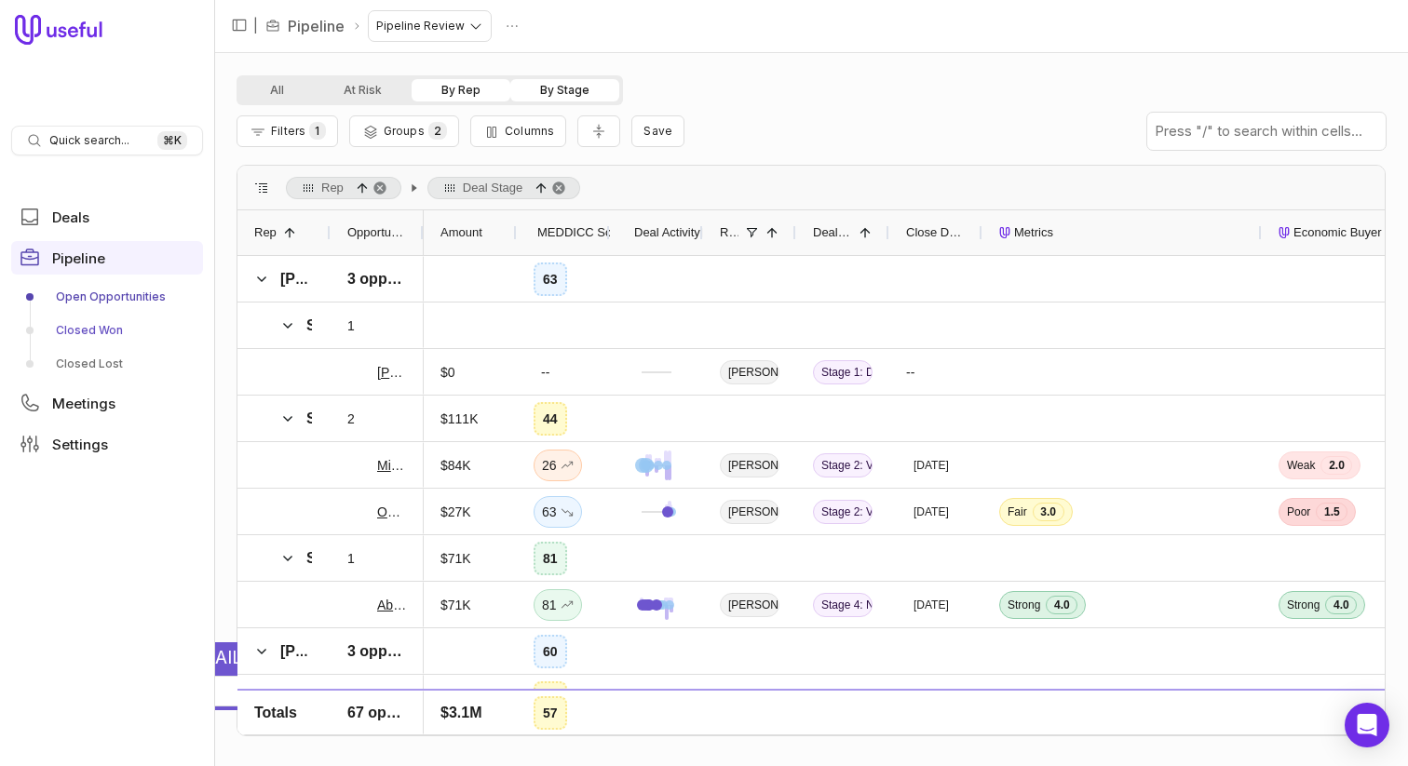
click at [94, 331] on link "Closed Won" at bounding box center [107, 331] width 192 height 30
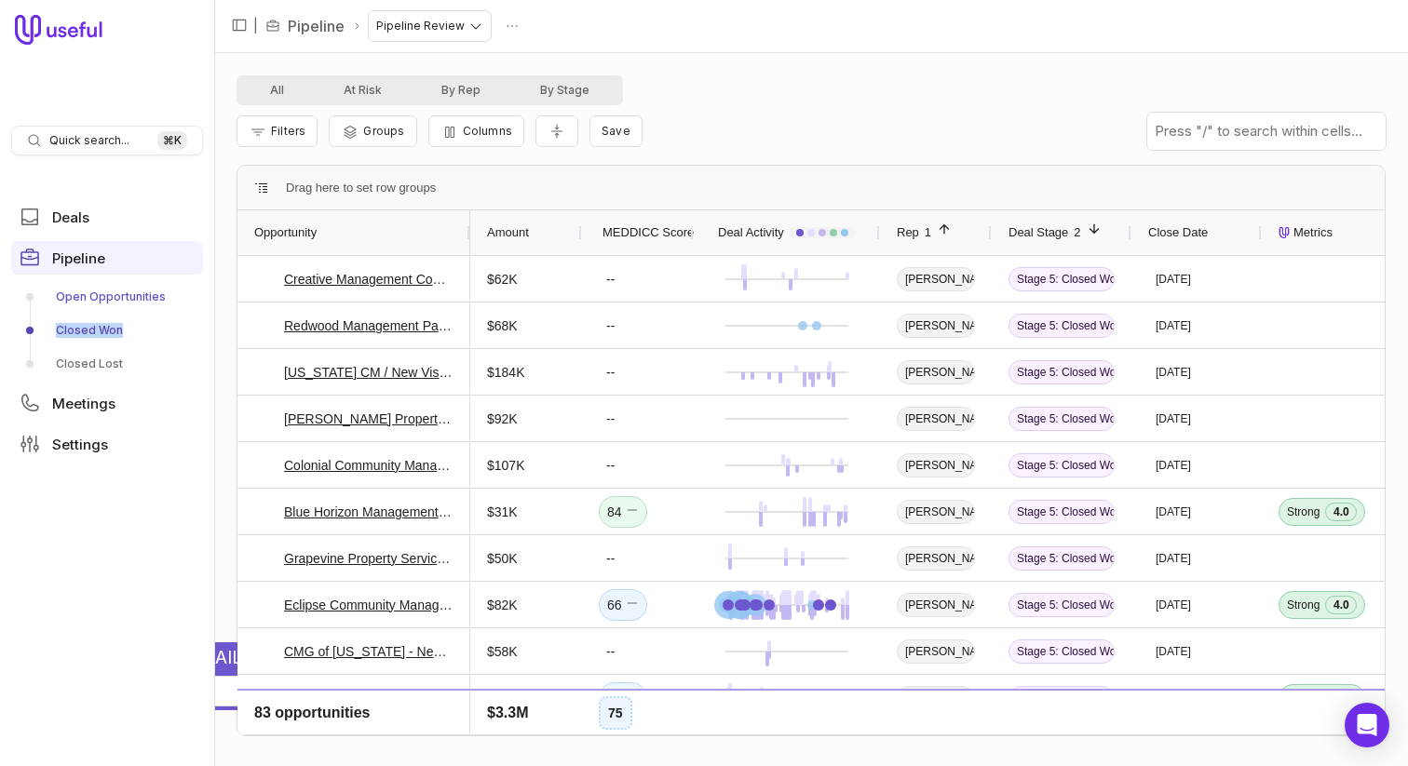
click at [99, 302] on link "Open Opportunities" at bounding box center [107, 297] width 192 height 30
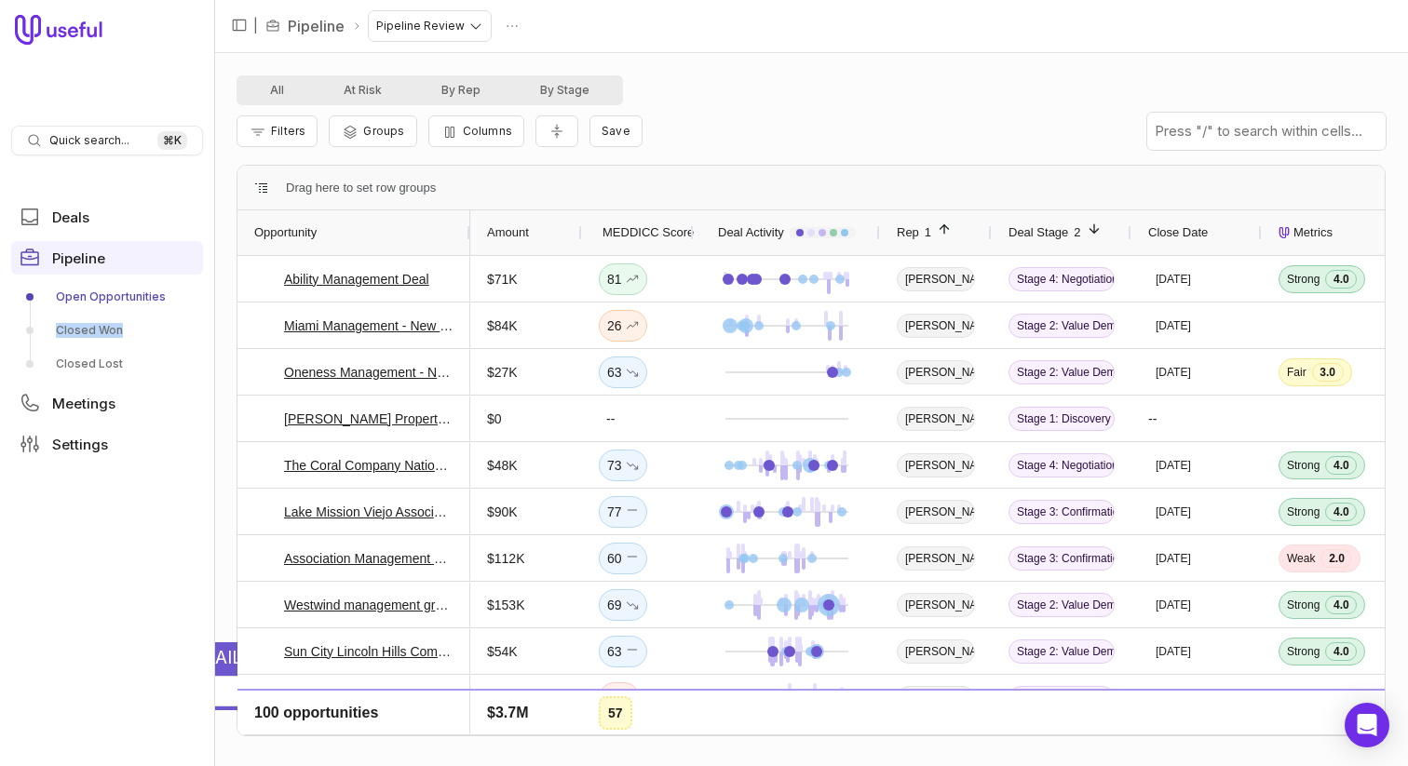
click at [99, 302] on link "Open Opportunities" at bounding box center [107, 297] width 192 height 30
click at [96, 400] on span "Meetings" at bounding box center [83, 404] width 63 height 14
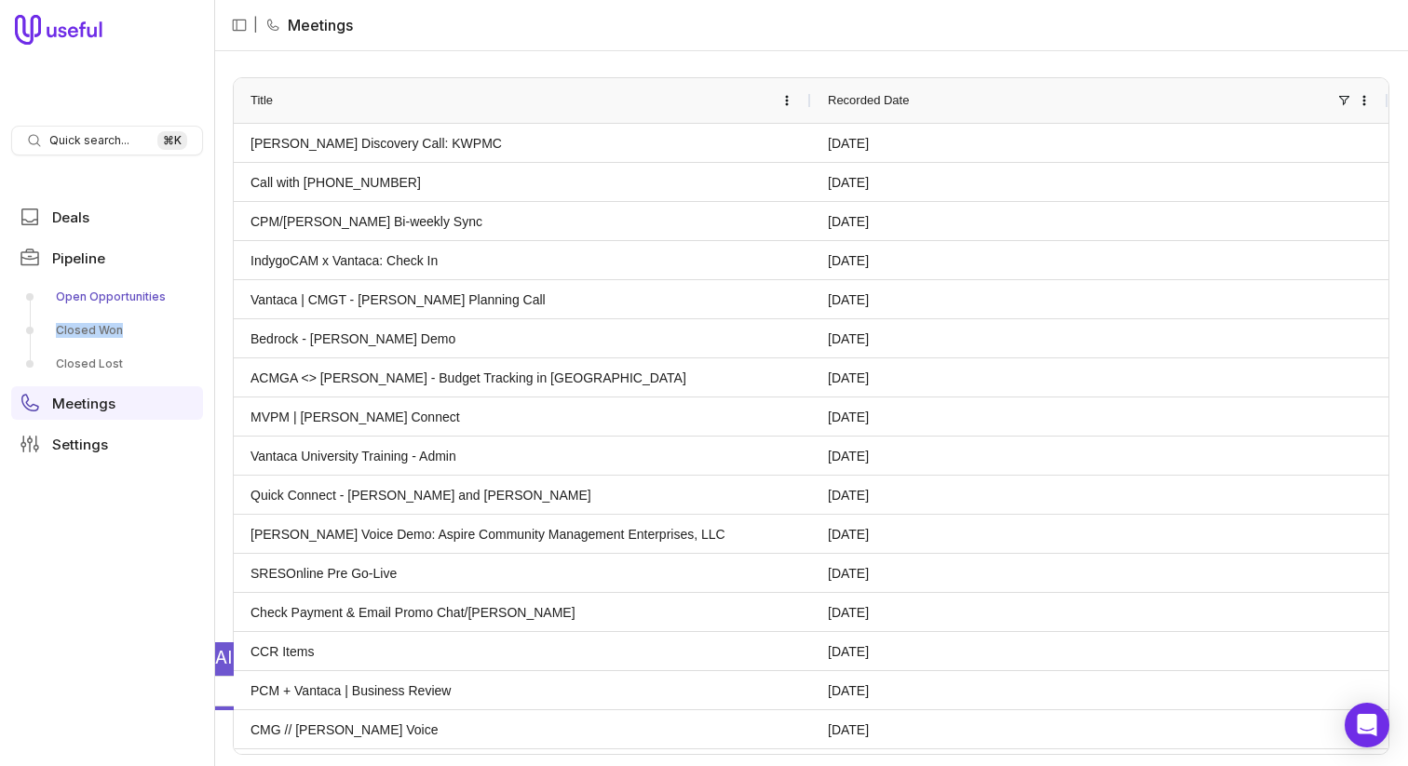
click at [107, 306] on link "Open Opportunities" at bounding box center [107, 297] width 192 height 30
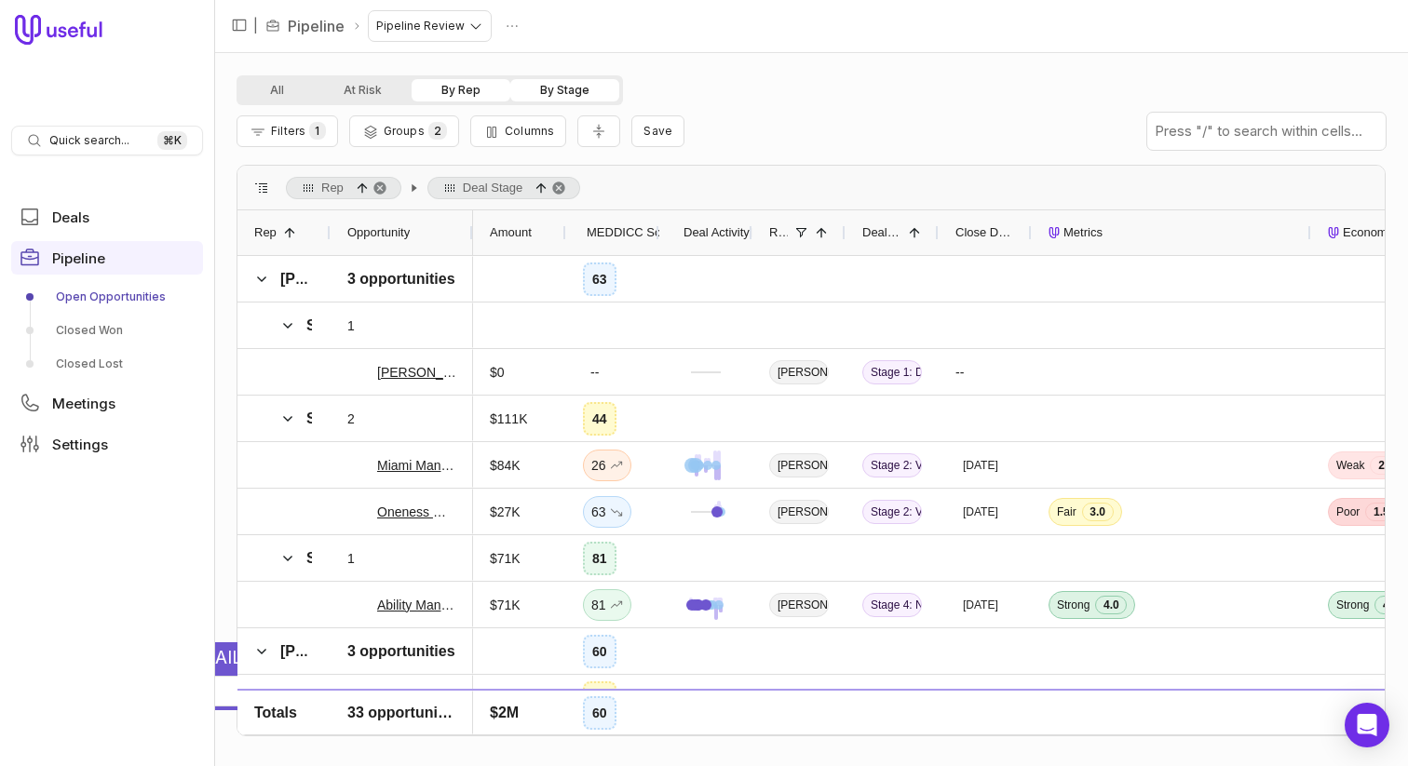
drag, startPoint x: 421, startPoint y: 232, endPoint x: 499, endPoint y: 233, distance: 78.2
click at [476, 233] on div at bounding box center [471, 232] width 7 height 45
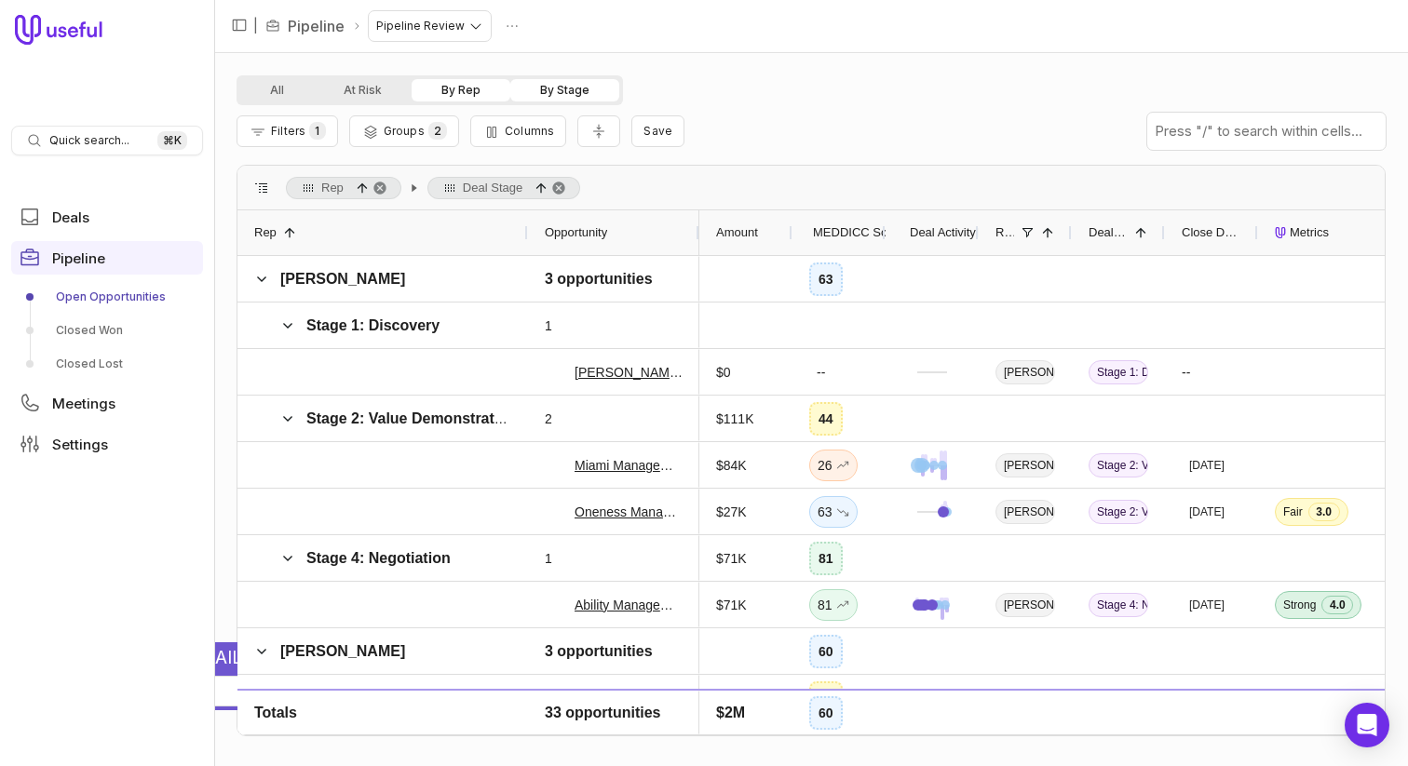
drag, startPoint x: 327, startPoint y: 231, endPoint x: 524, endPoint y: 220, distance: 197.8
click at [524, 220] on div at bounding box center [526, 232] width 7 height 45
click at [47, 332] on link "Closed Won" at bounding box center [107, 331] width 192 height 30
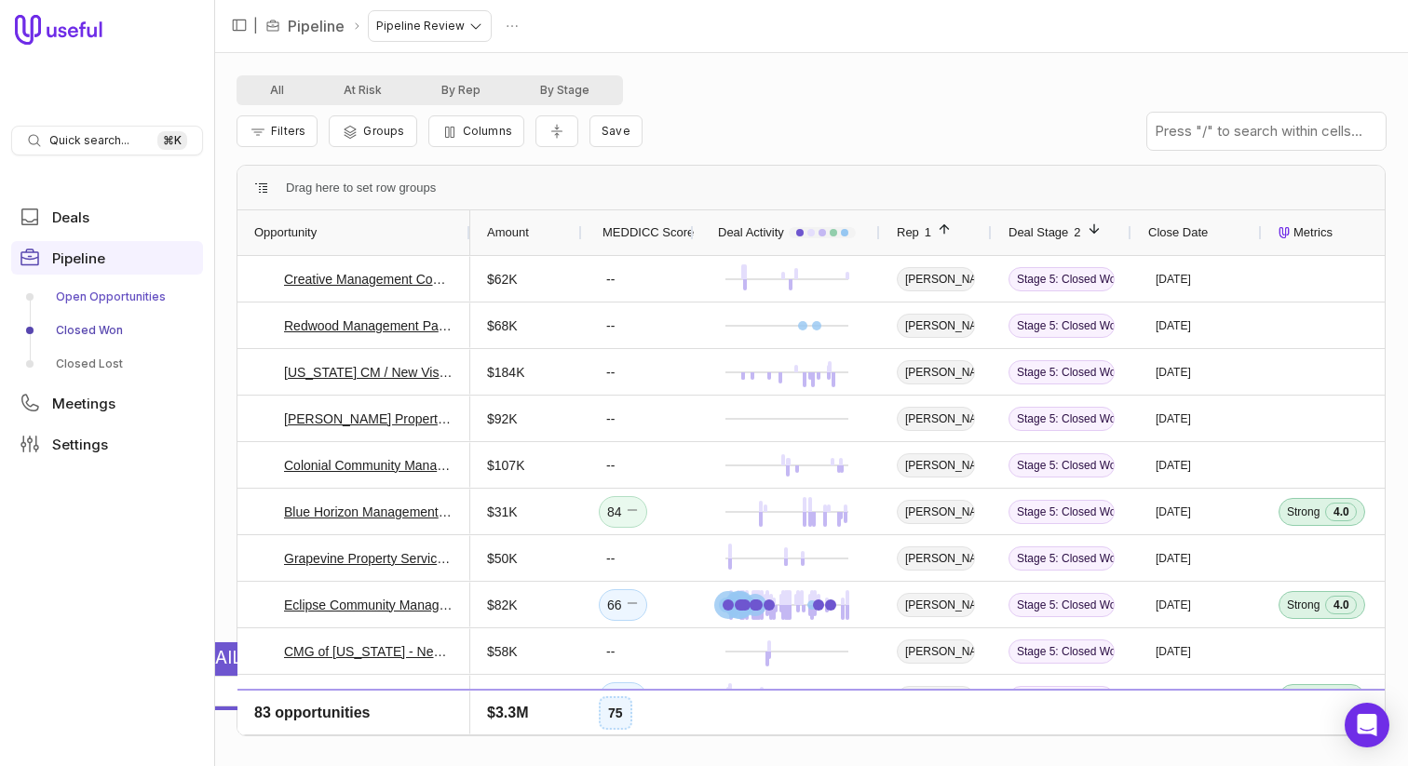
click at [83, 293] on link "Open Opportunities" at bounding box center [107, 297] width 192 height 30
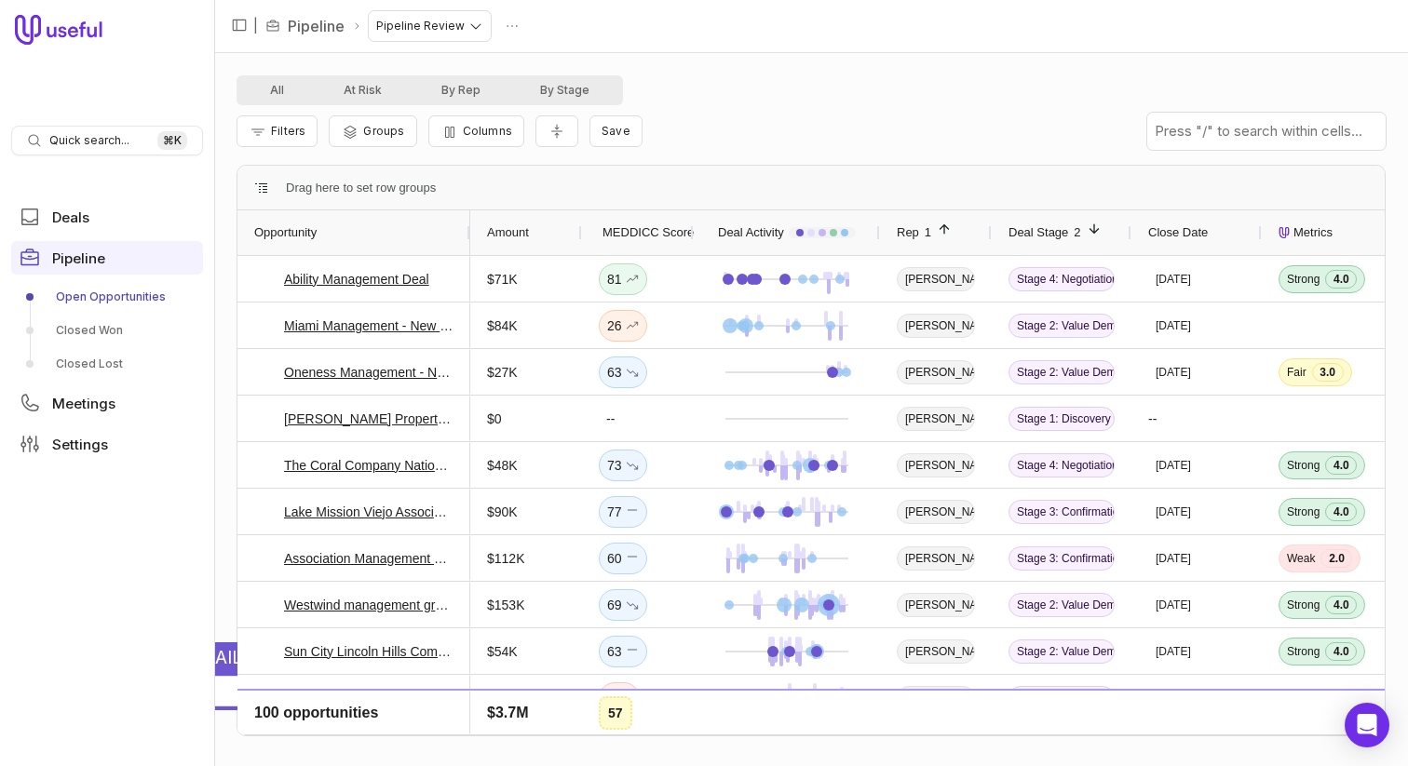
click at [83, 293] on link "Open Opportunities" at bounding box center [107, 297] width 192 height 30
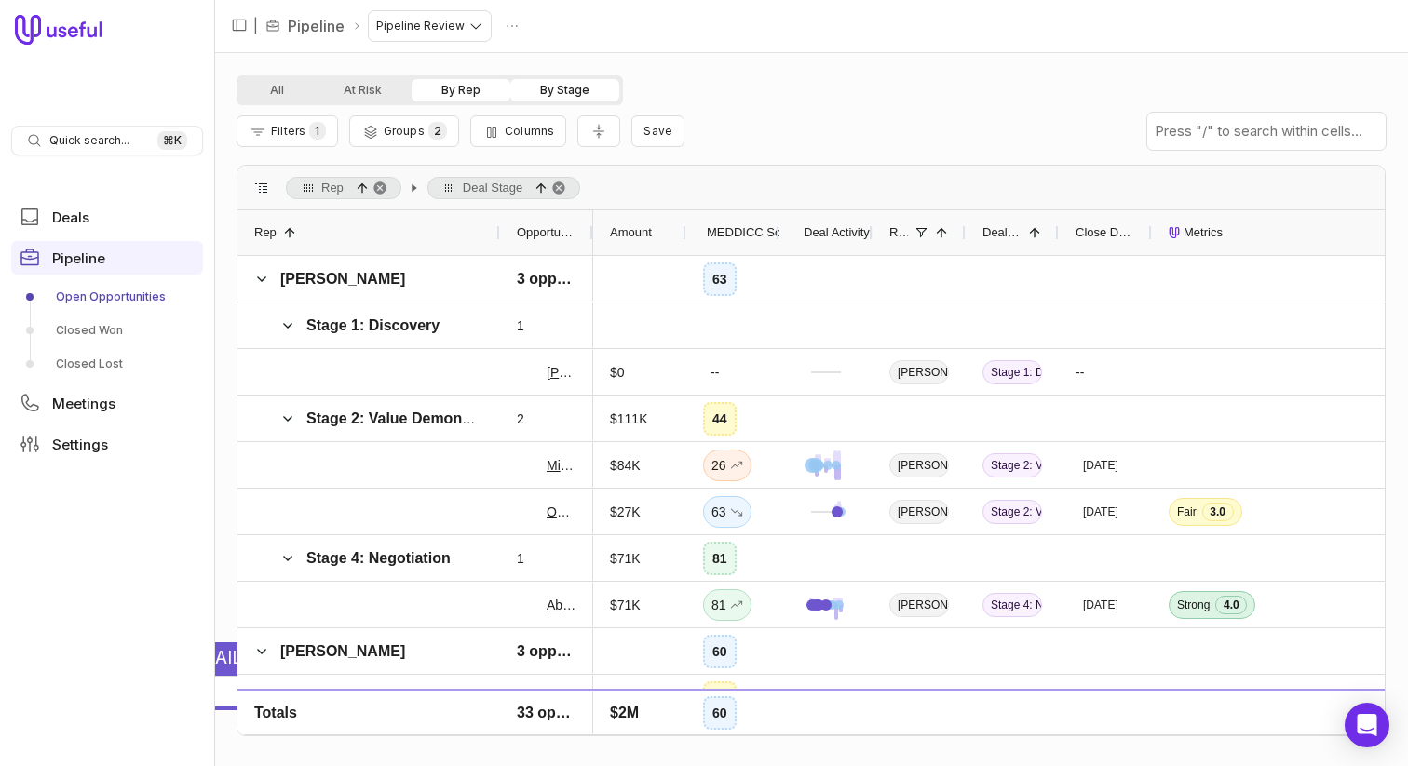
drag, startPoint x: 327, startPoint y: 229, endPoint x: 496, endPoint y: 214, distance: 170.2
click at [496, 214] on div at bounding box center [498, 232] width 7 height 45
click at [604, 129] on button "Collapse all rows" at bounding box center [598, 131] width 43 height 33
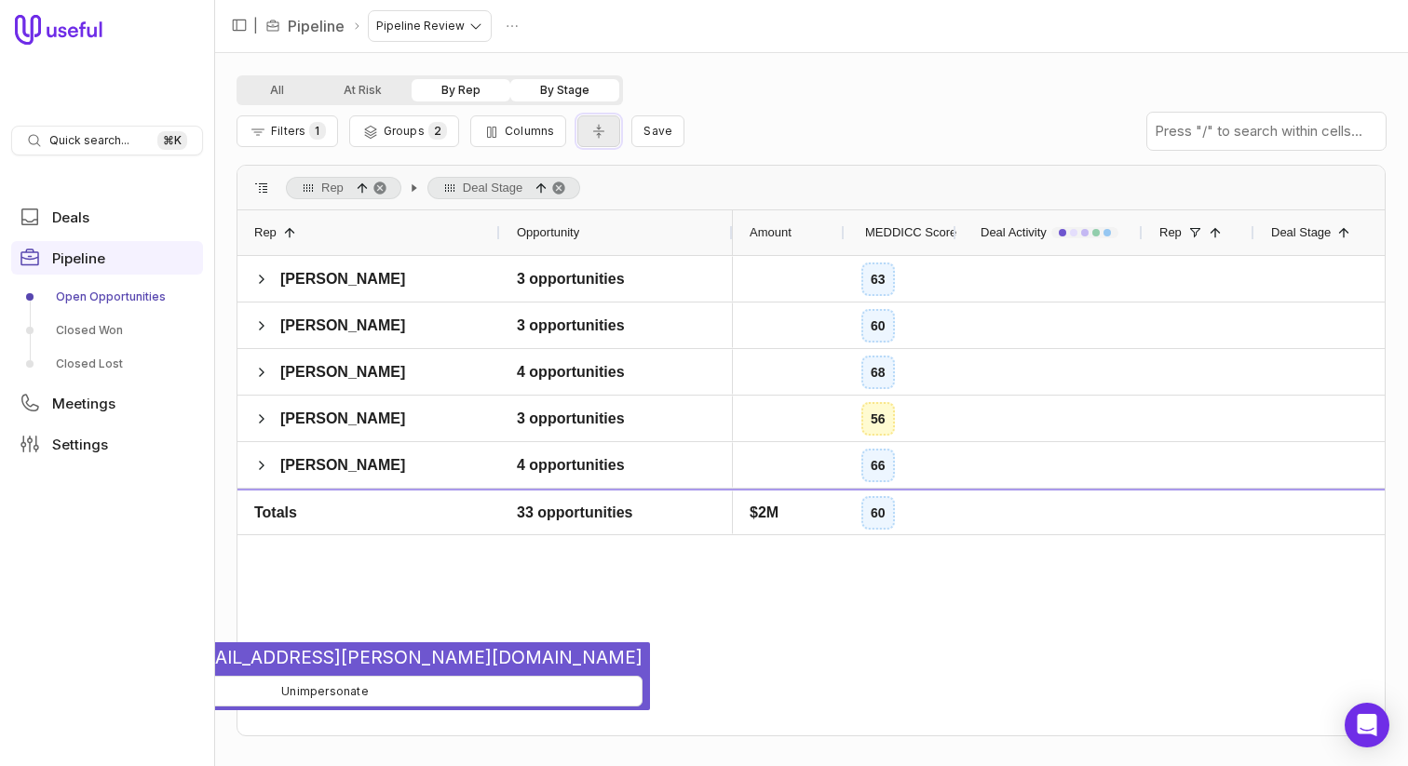
click at [604, 129] on button "Collapse all rows" at bounding box center [598, 131] width 43 height 33
click at [274, 278] on span "Amber Deraedt" at bounding box center [330, 279] width 153 height 37
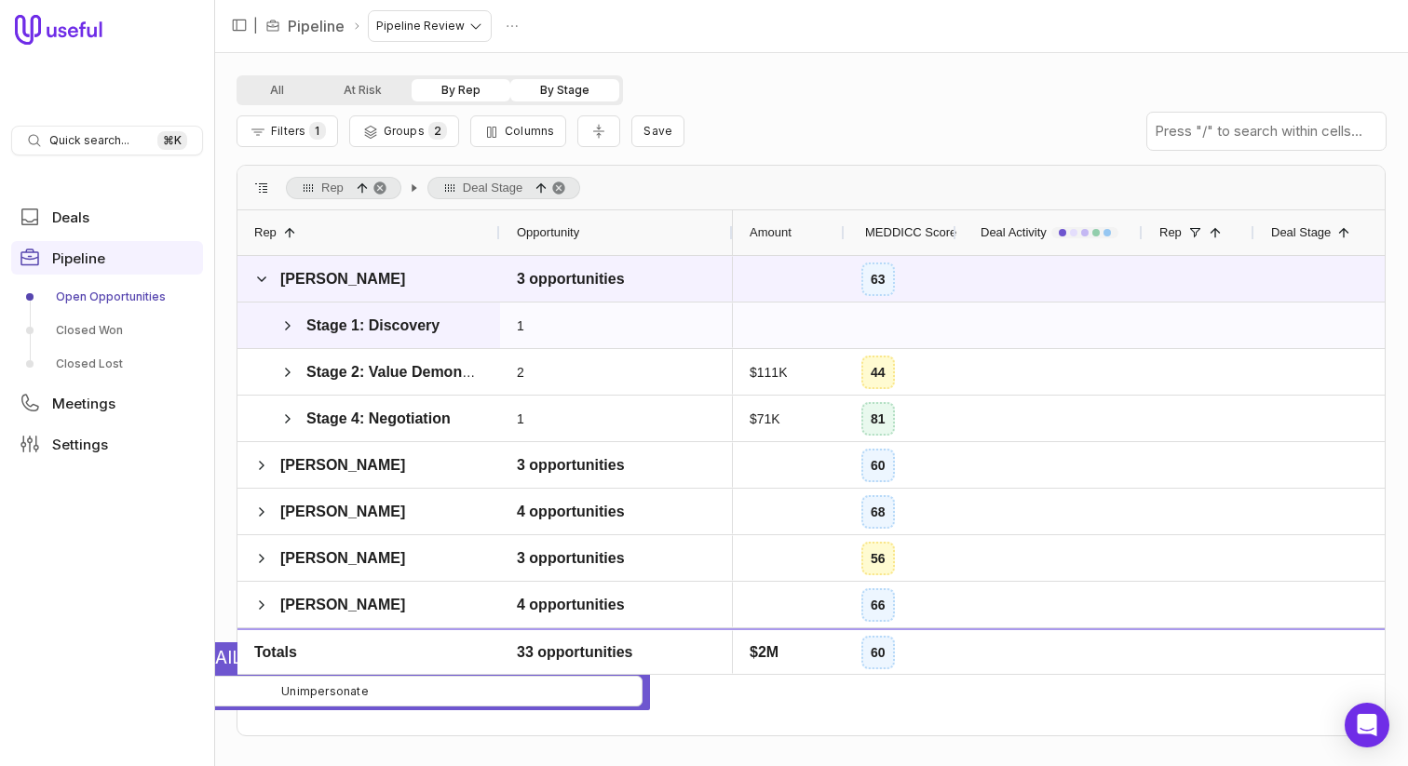
click at [292, 345] on div "Stage 1: Discovery" at bounding box center [368, 326] width 263 height 46
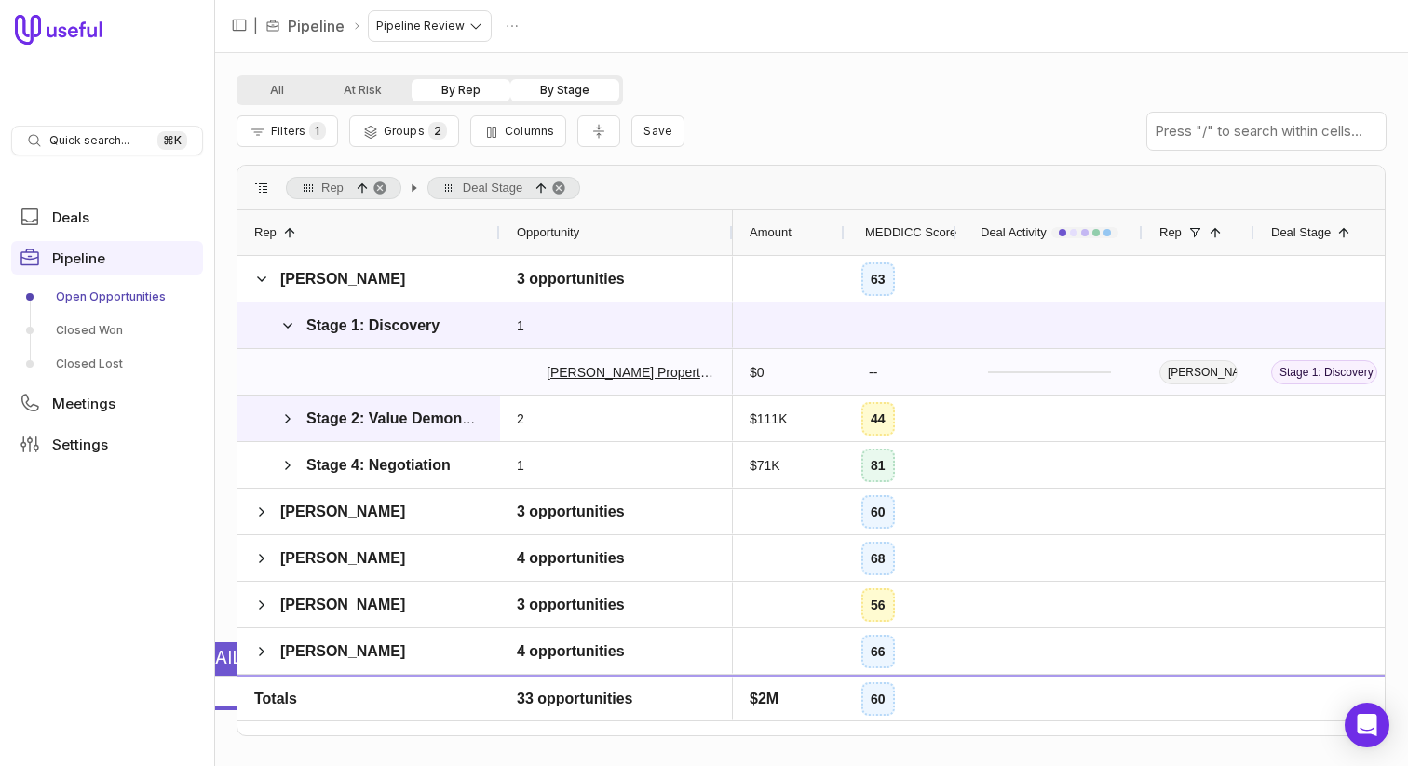
click at [311, 405] on span "Stage 2: Value Demonstration" at bounding box center [368, 418] width 229 height 37
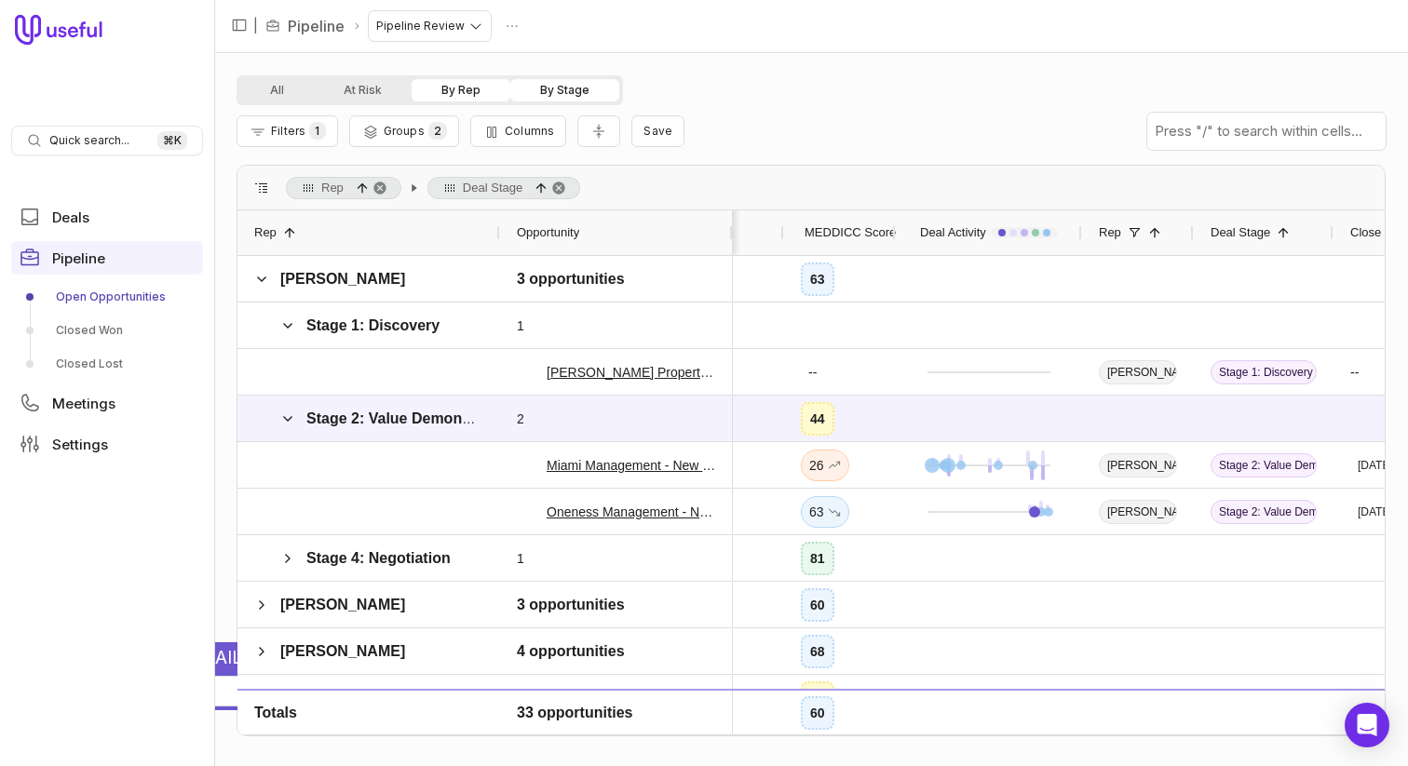
click at [281, 107] on div "Filters 1 Groups 2 Columns Save" at bounding box center [811, 131] width 1149 height 52
click at [79, 205] on link "Deals" at bounding box center [107, 217] width 192 height 34
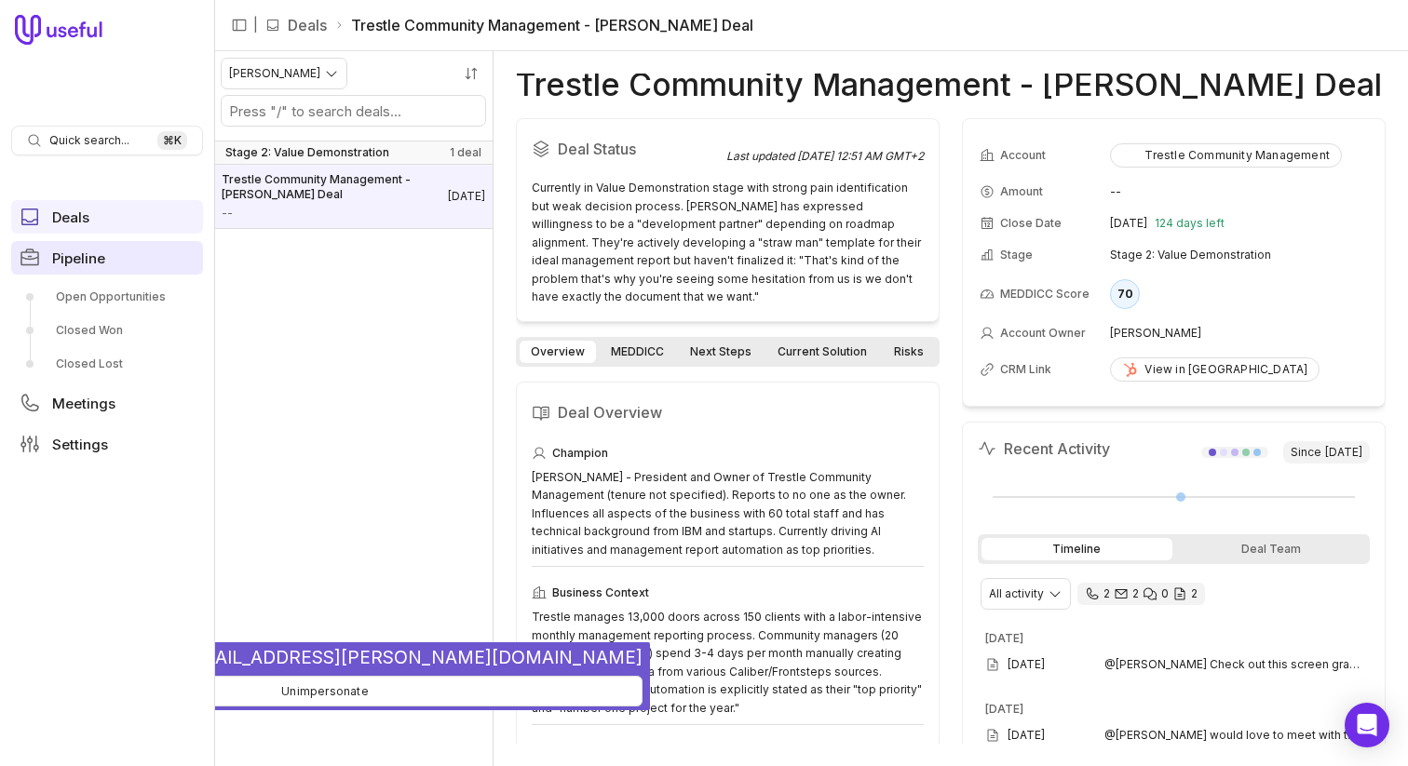
click at [85, 248] on link "Pipeline" at bounding box center [107, 258] width 192 height 34
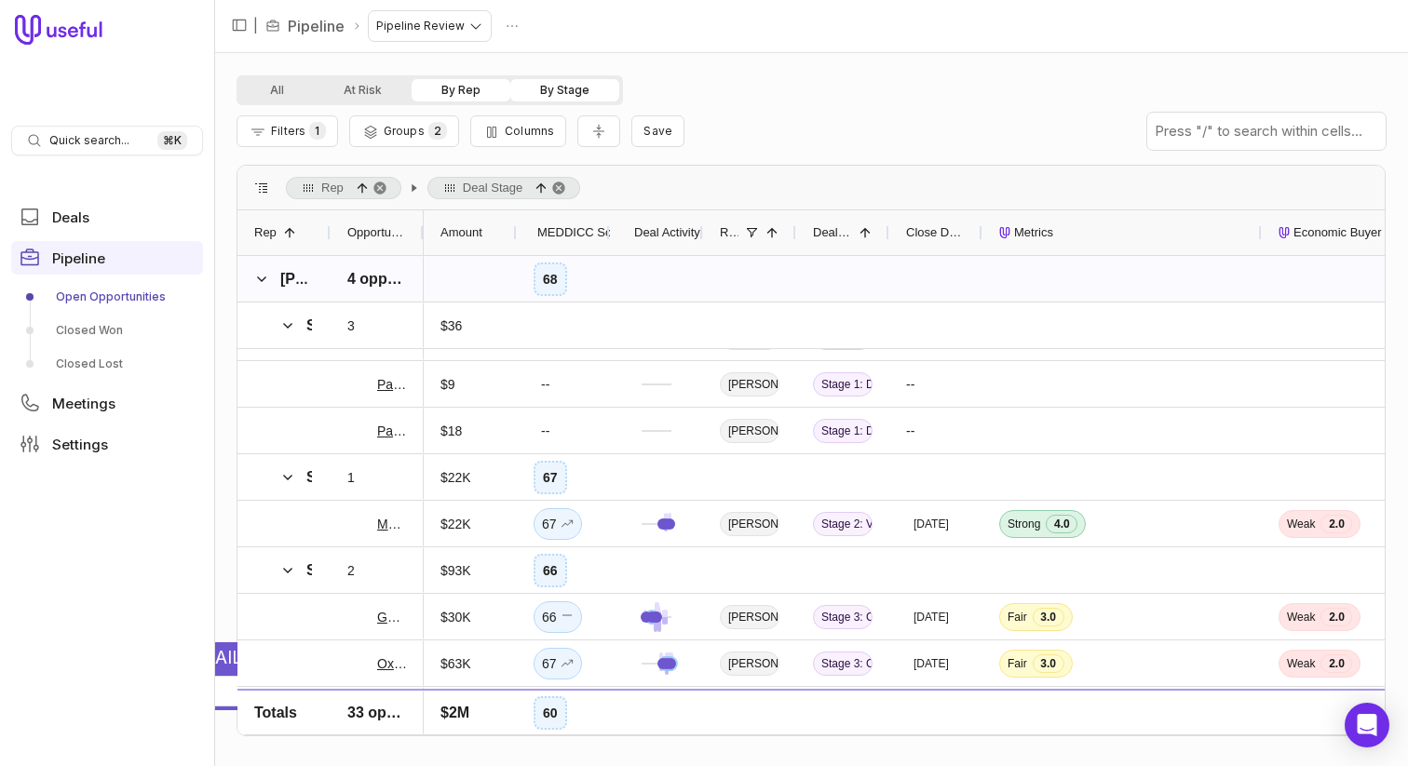
scroll to position [843, 0]
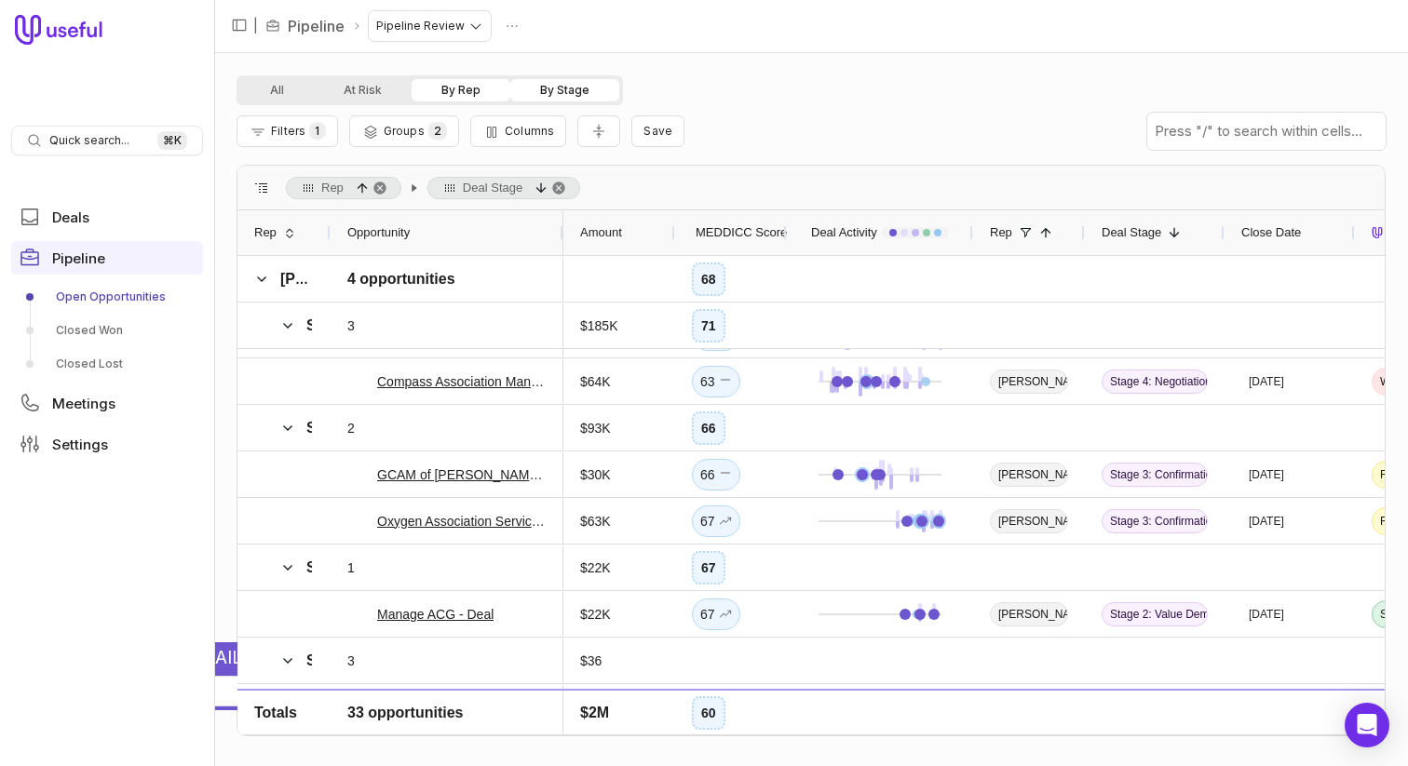
click at [730, 83] on div "All At Risk By Rep By Stage" at bounding box center [811, 90] width 1149 height 30
click at [524, 129] on span "Columns" at bounding box center [529, 131] width 49 height 14
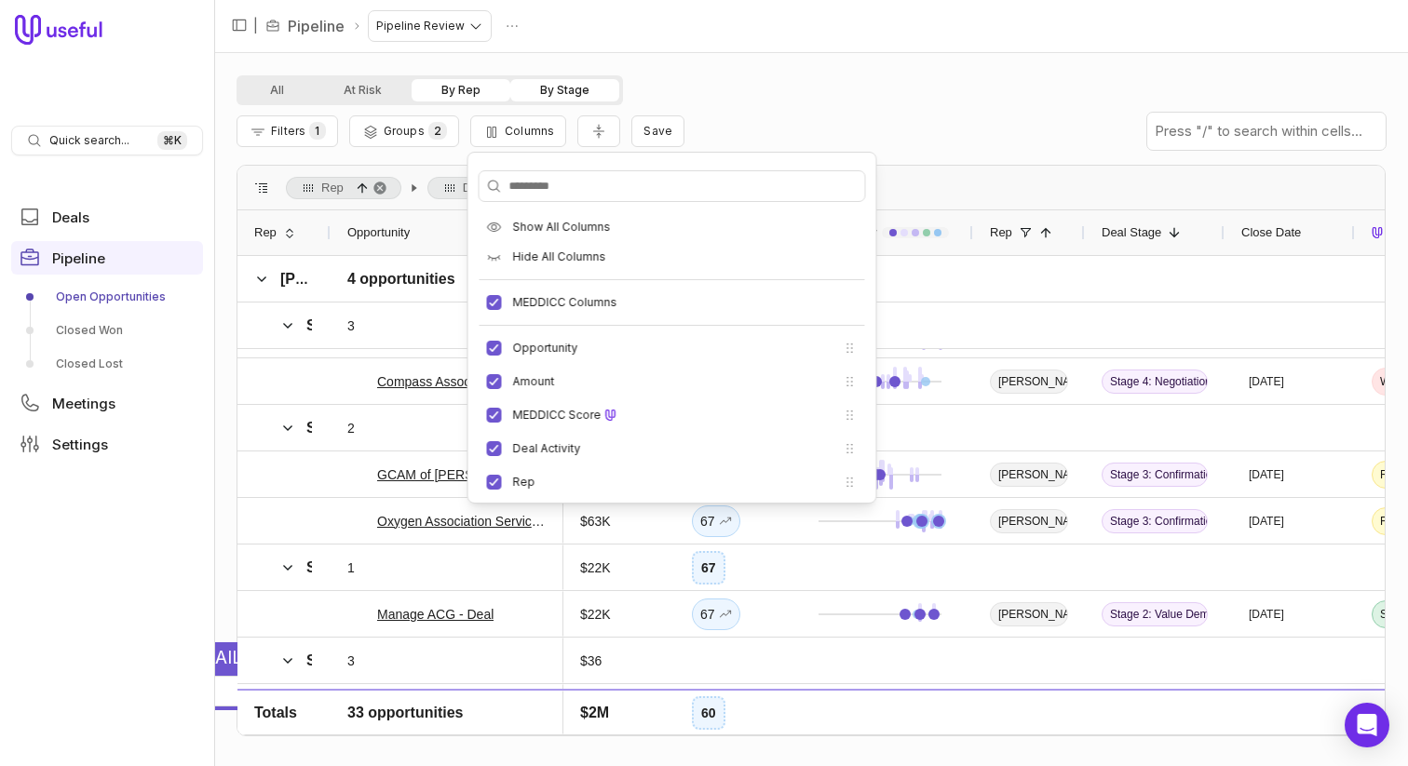
click at [736, 71] on div "All At Risk By Rep By Stage Filters 1 Groups 2 Columns Save Rep Deal Stage Drag…" at bounding box center [811, 409] width 1194 height 713
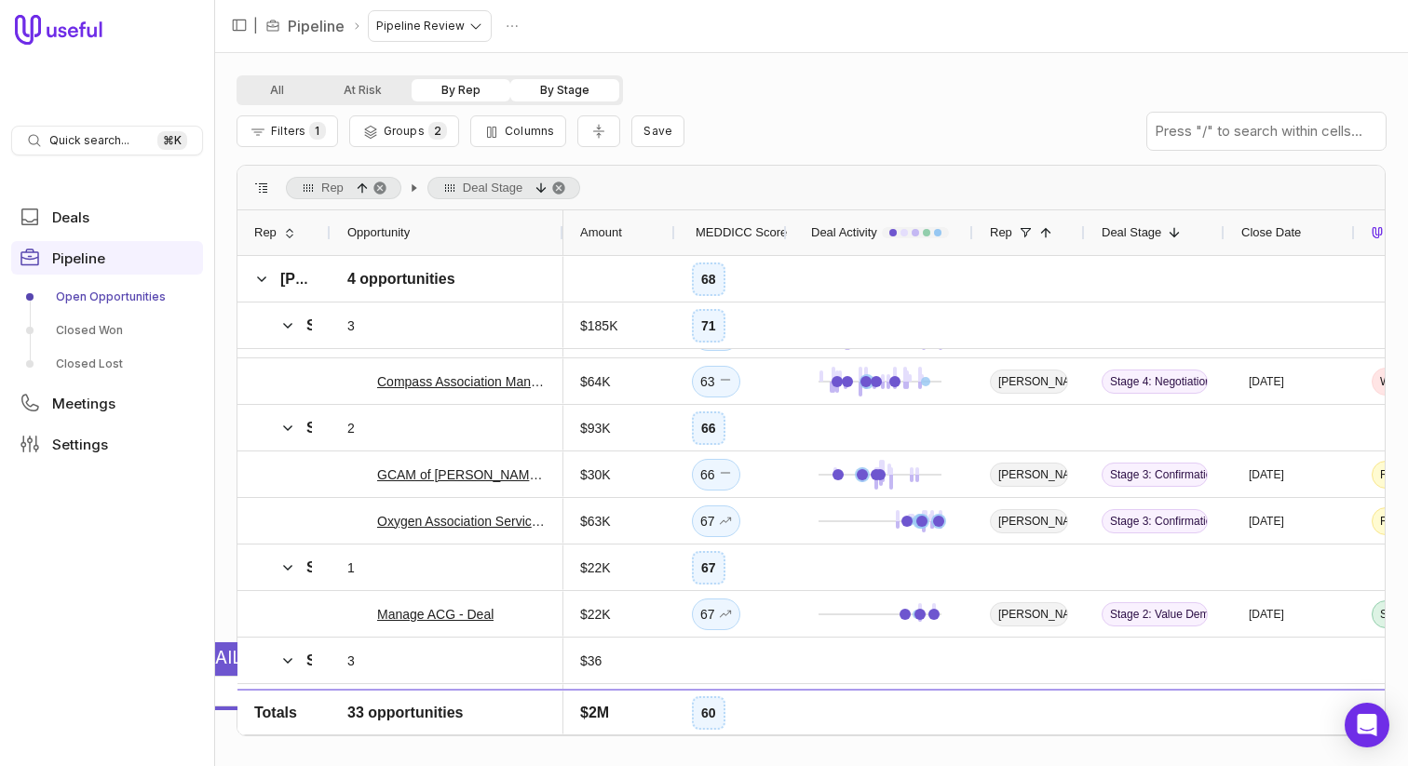
click at [731, 50] on nav "| Pipeline Pipeline Review" at bounding box center [811, 26] width 1194 height 53
click at [229, 689] on html "Quick search... ⌘ K Deals Pipeline Open Opportunities Closed Won Closed Lost Me…" at bounding box center [704, 383] width 1408 height 766
click at [229, 689] on button "Unimpersonate" at bounding box center [324, 691] width 635 height 31
